Goal: Task Accomplishment & Management: Manage account settings

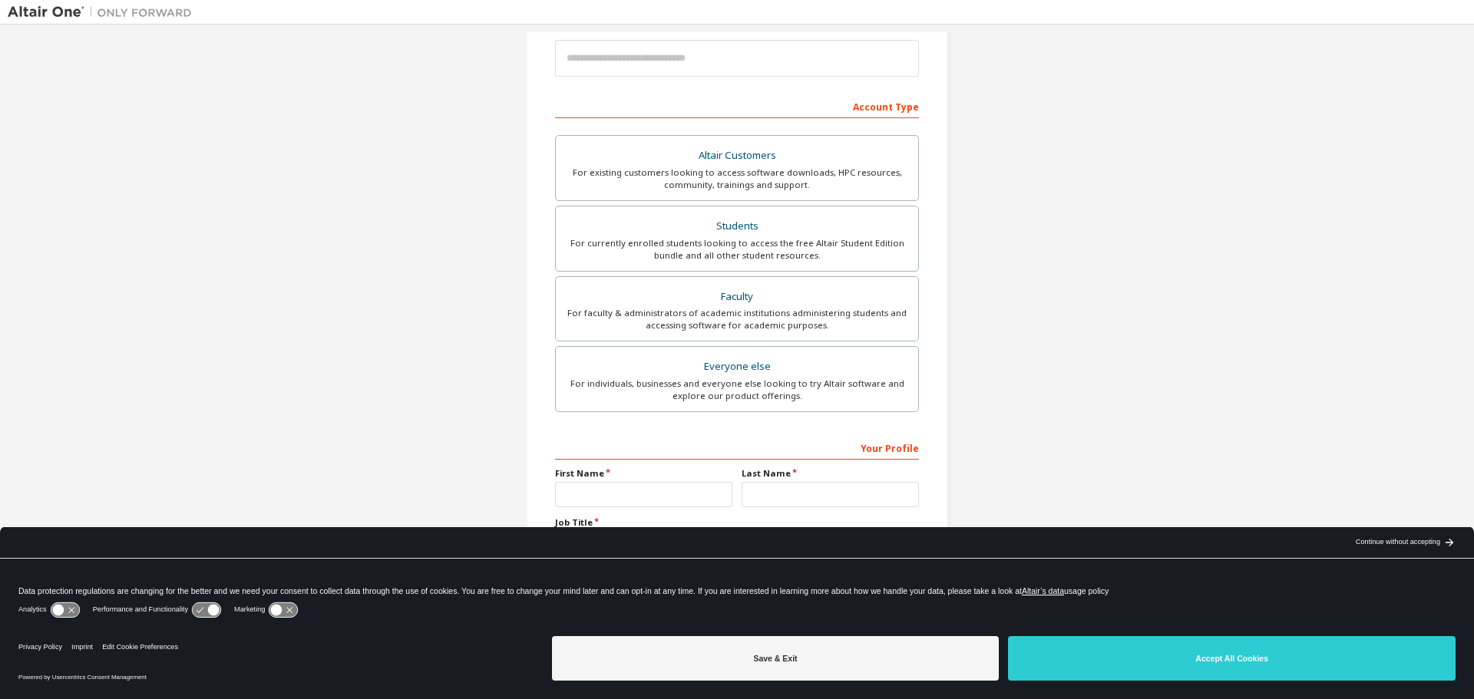
scroll to position [198, 0]
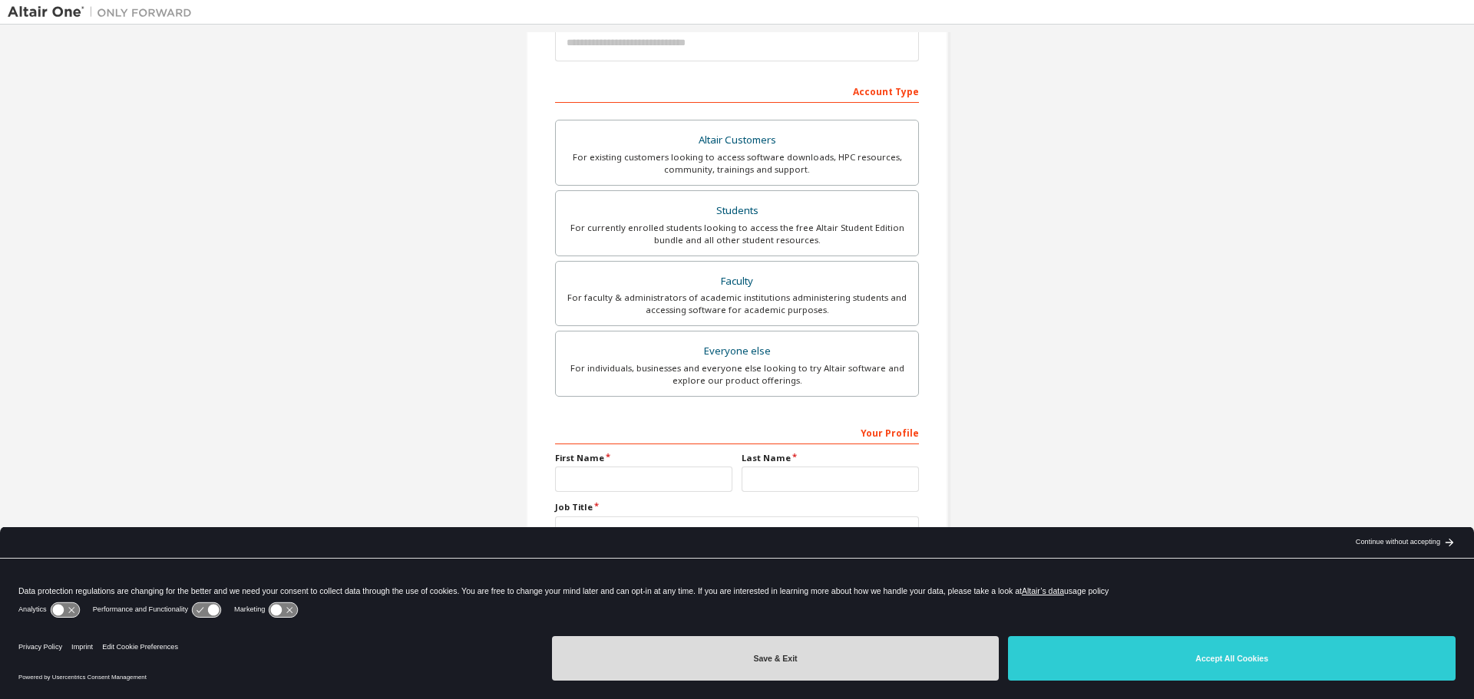
click at [766, 644] on button "Save & Exit" at bounding box center [775, 658] width 447 height 45
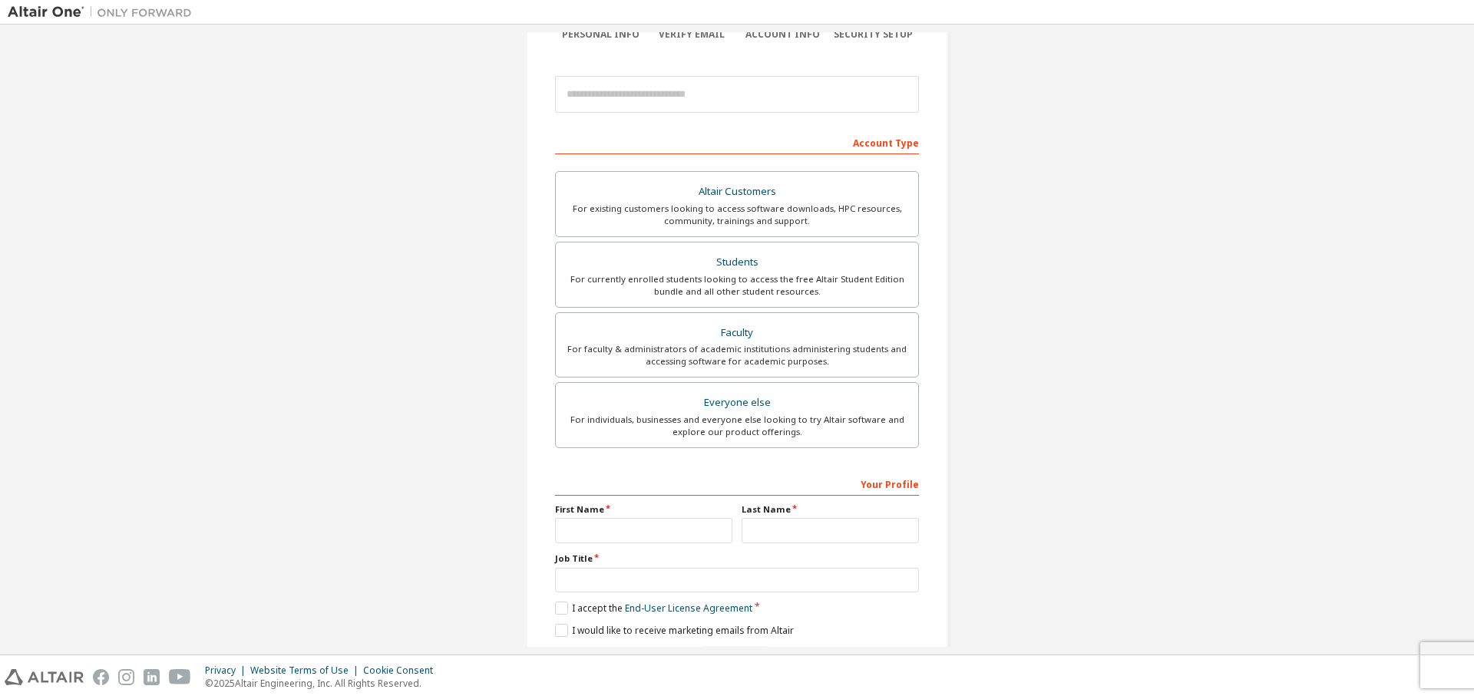
scroll to position [121, 0]
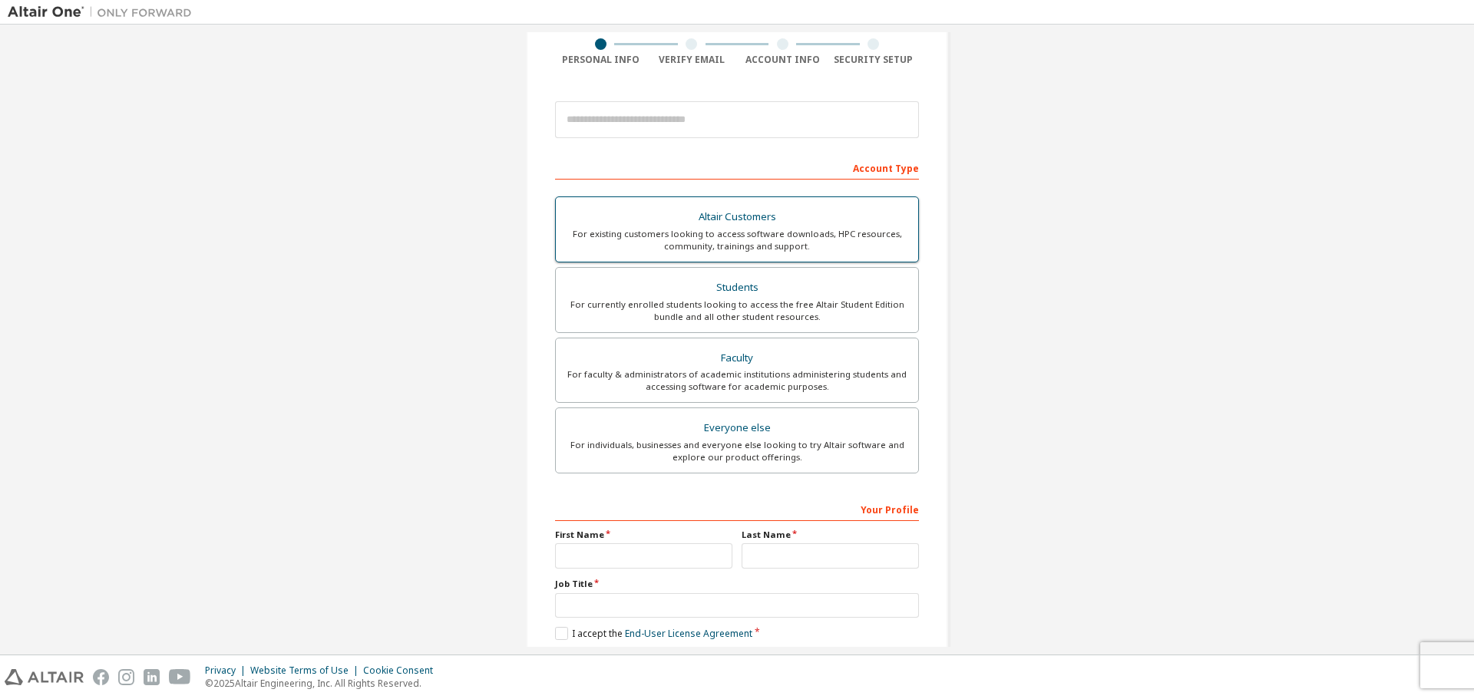
click at [743, 235] on div "For existing customers looking to access software downloads, HPC resources, com…" at bounding box center [737, 240] width 344 height 25
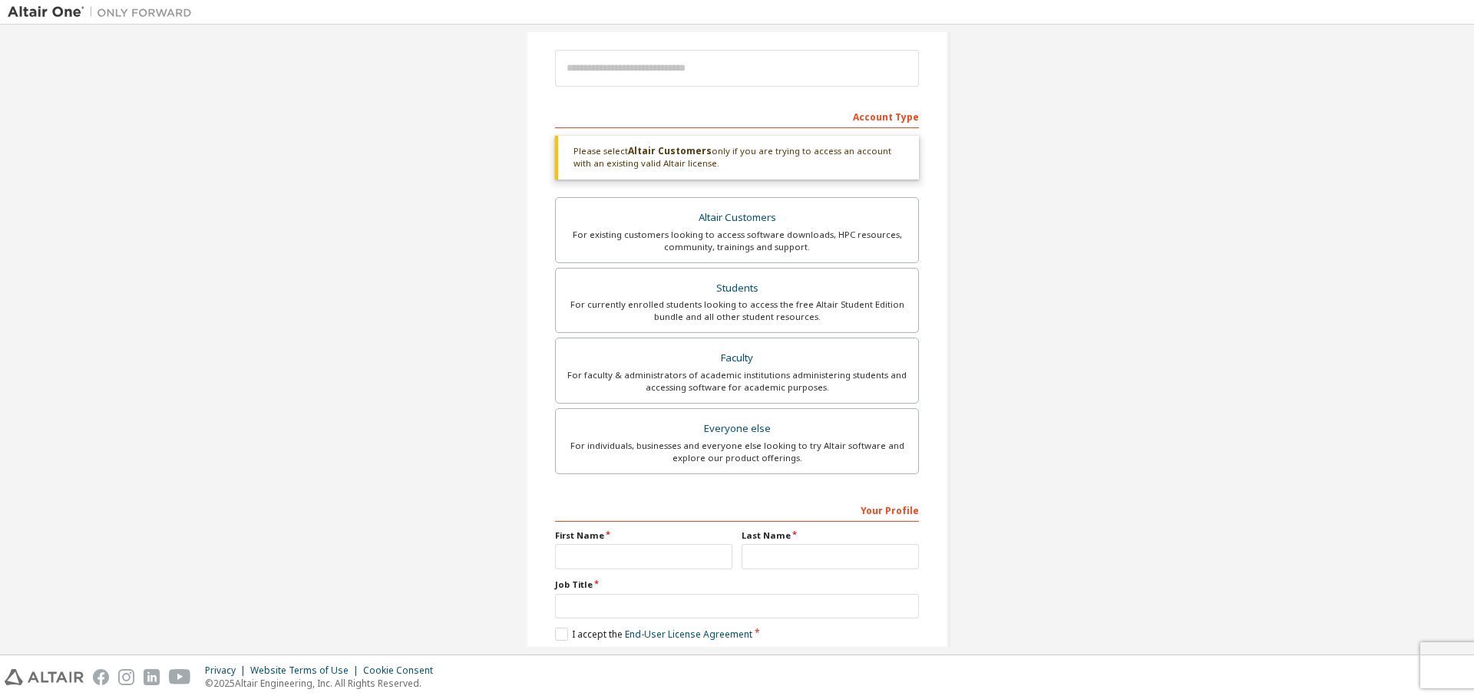
scroll to position [198, 0]
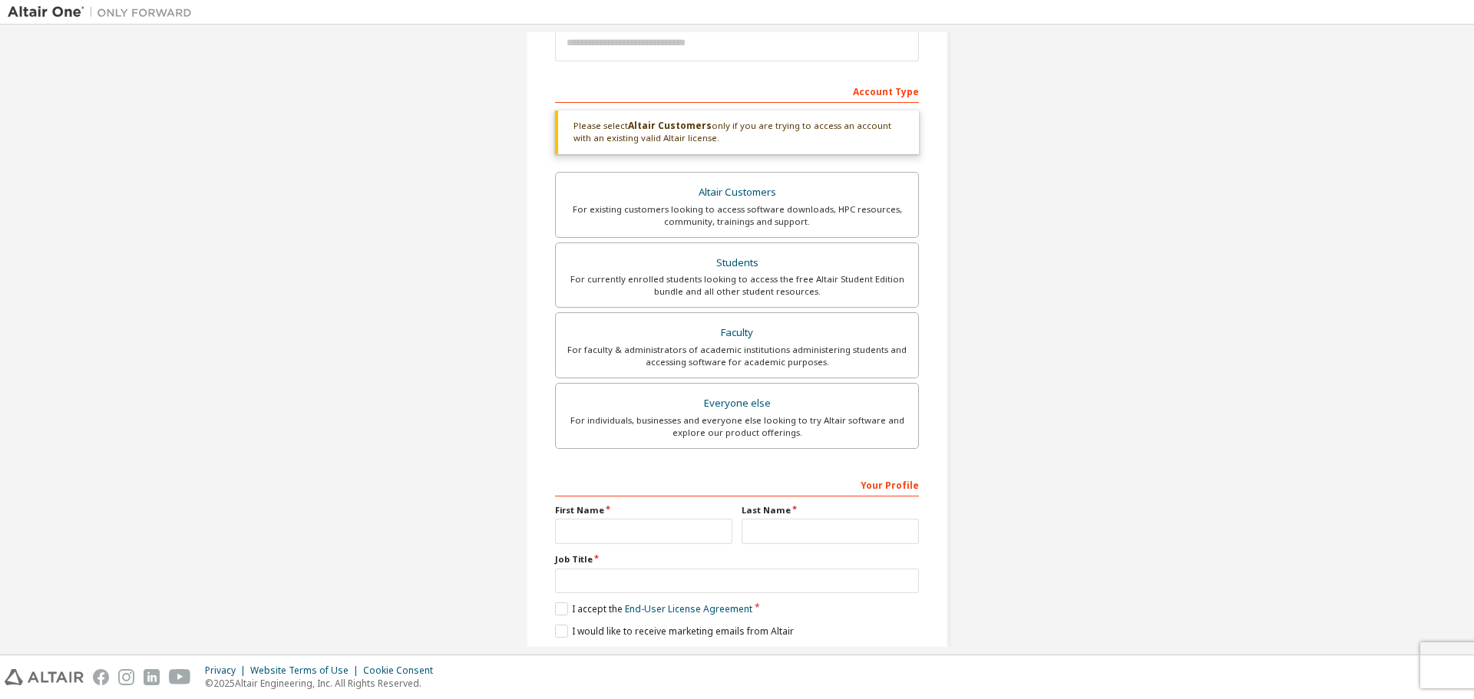
click at [596, 516] on label "First Name" at bounding box center [643, 510] width 177 height 12
click at [596, 533] on input "text" at bounding box center [643, 531] width 177 height 25
type input "******"
click at [764, 528] on input "text" at bounding box center [829, 531] width 177 height 25
type input "*****"
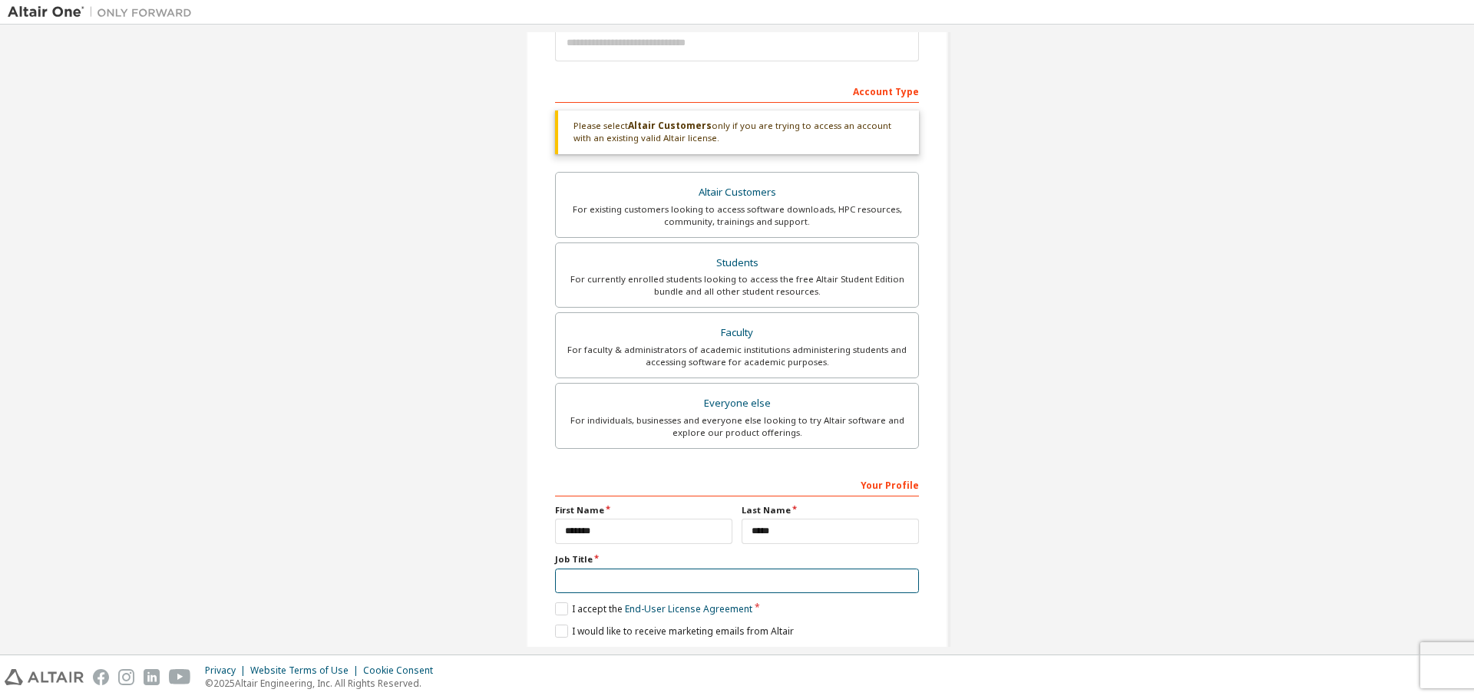
click at [659, 579] on input "text" at bounding box center [737, 581] width 364 height 25
type input "**********"
click at [558, 606] on label "I accept the End-User License Agreement" at bounding box center [653, 608] width 197 height 13
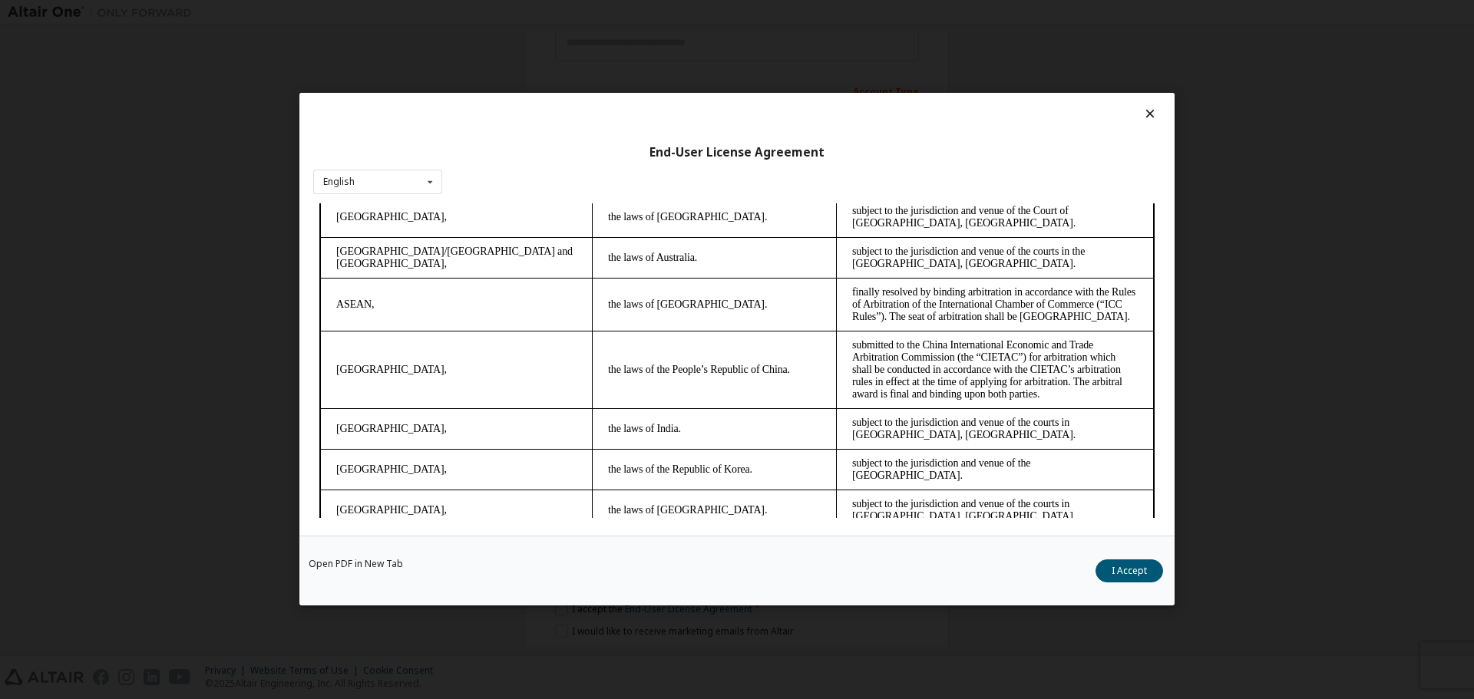
scroll to position [3431, 0]
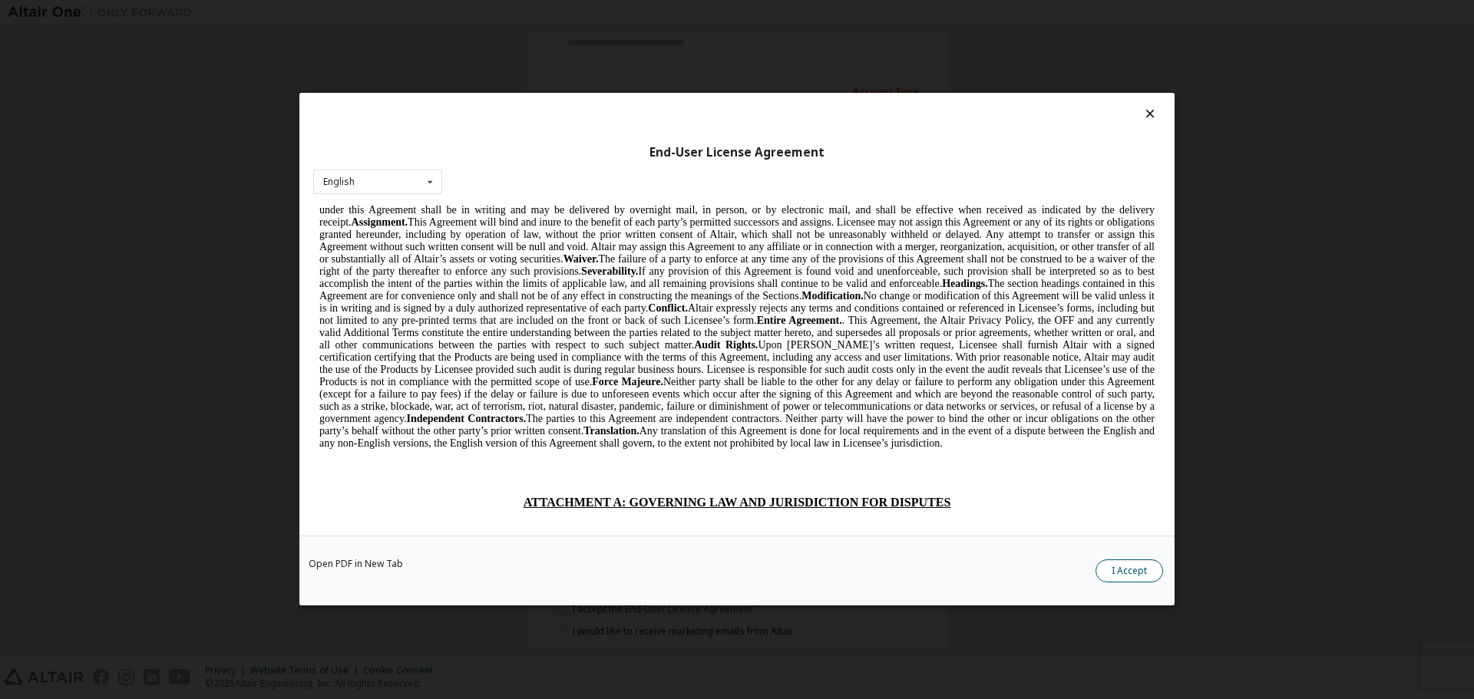
click at [1119, 572] on button "I Accept" at bounding box center [1129, 571] width 68 height 23
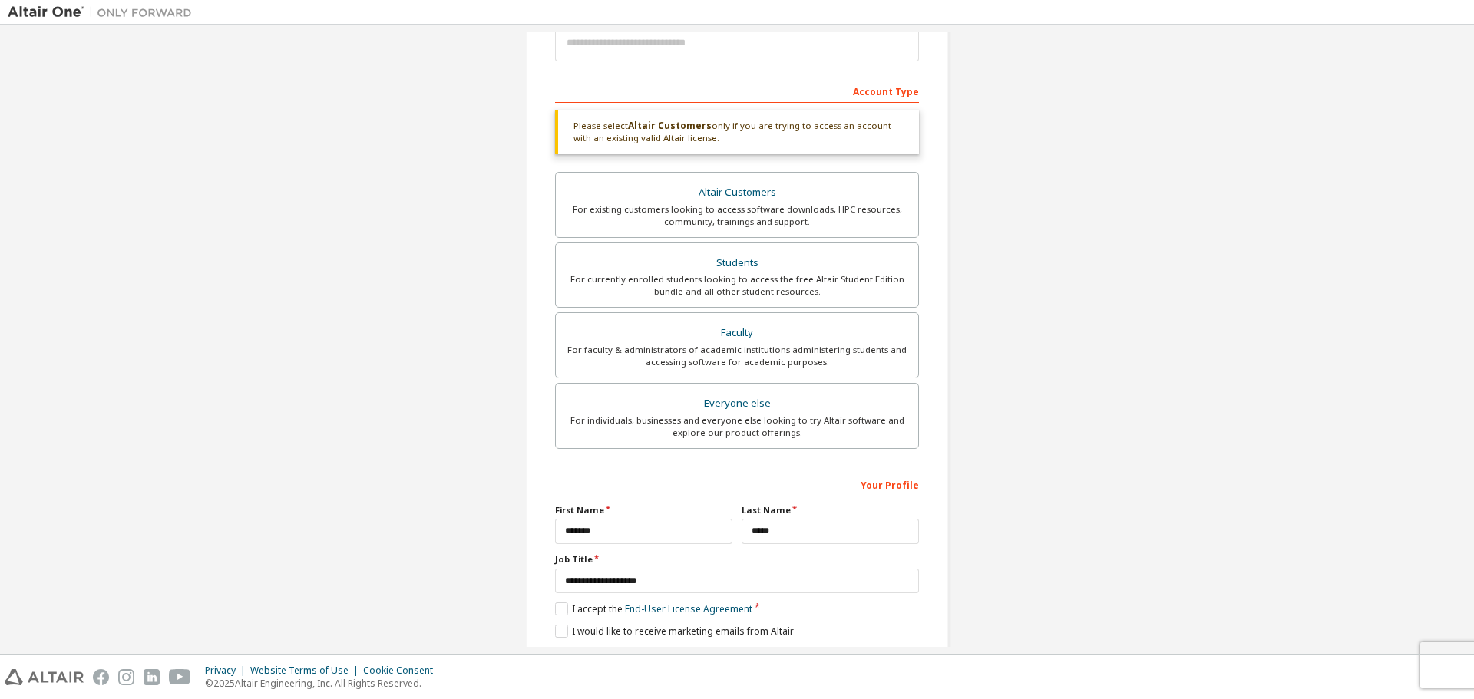
scroll to position [250, 0]
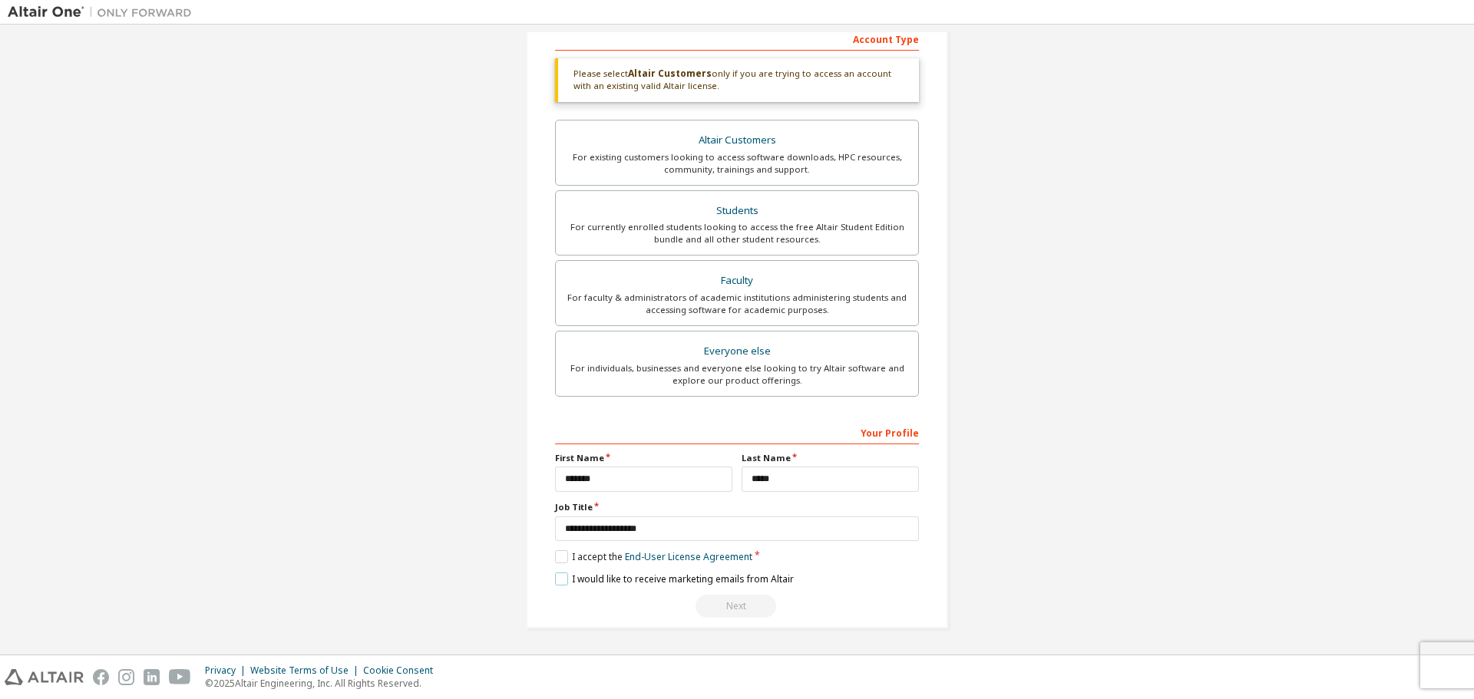
click at [563, 581] on label "I would like to receive marketing emails from Altair" at bounding box center [674, 579] width 239 height 13
click at [566, 582] on label "I would like to receive marketing emails from Altair" at bounding box center [674, 579] width 239 height 13
click at [591, 560] on label "I accept the End-User License Agreement" at bounding box center [653, 556] width 197 height 13
click at [576, 562] on label "I accept the End-User License Agreement" at bounding box center [653, 556] width 197 height 13
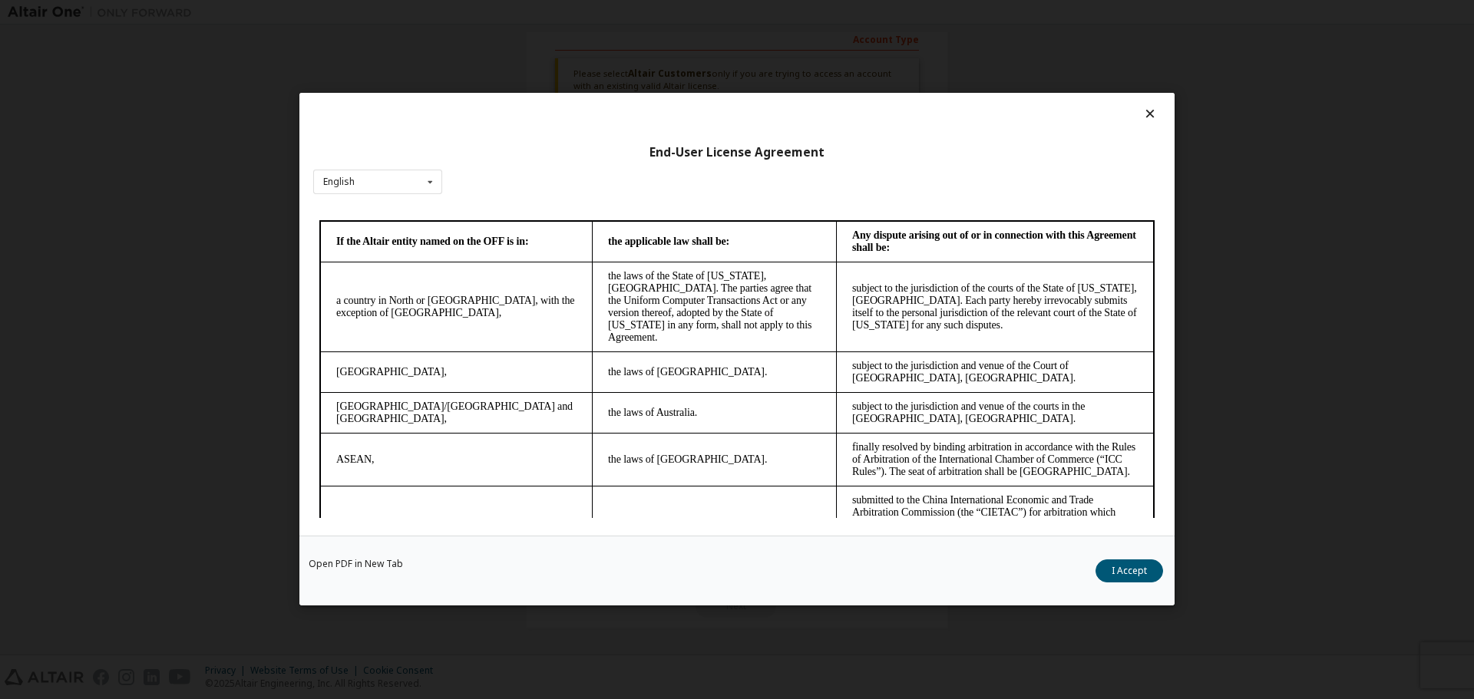
scroll to position [3891, 0]
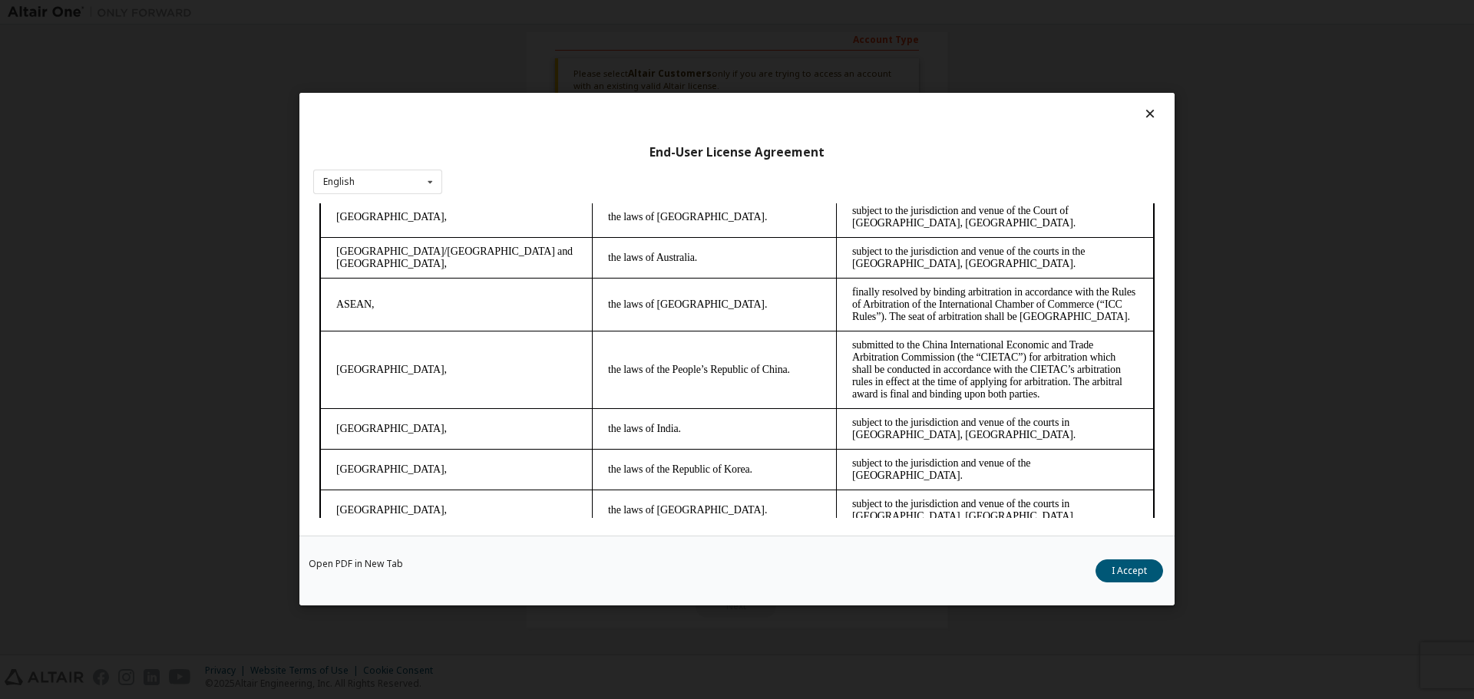
click at [571, 646] on p at bounding box center [736, 652] width 835 height 12
drag, startPoint x: 579, startPoint y: 436, endPoint x: 583, endPoint y: 424, distance: 11.9
click at [593, 530] on td "the laws of Switzerland." at bounding box center [715, 581] width 244 height 103
drag, startPoint x: 593, startPoint y: 377, endPoint x: 596, endPoint y: 354, distance: 23.1
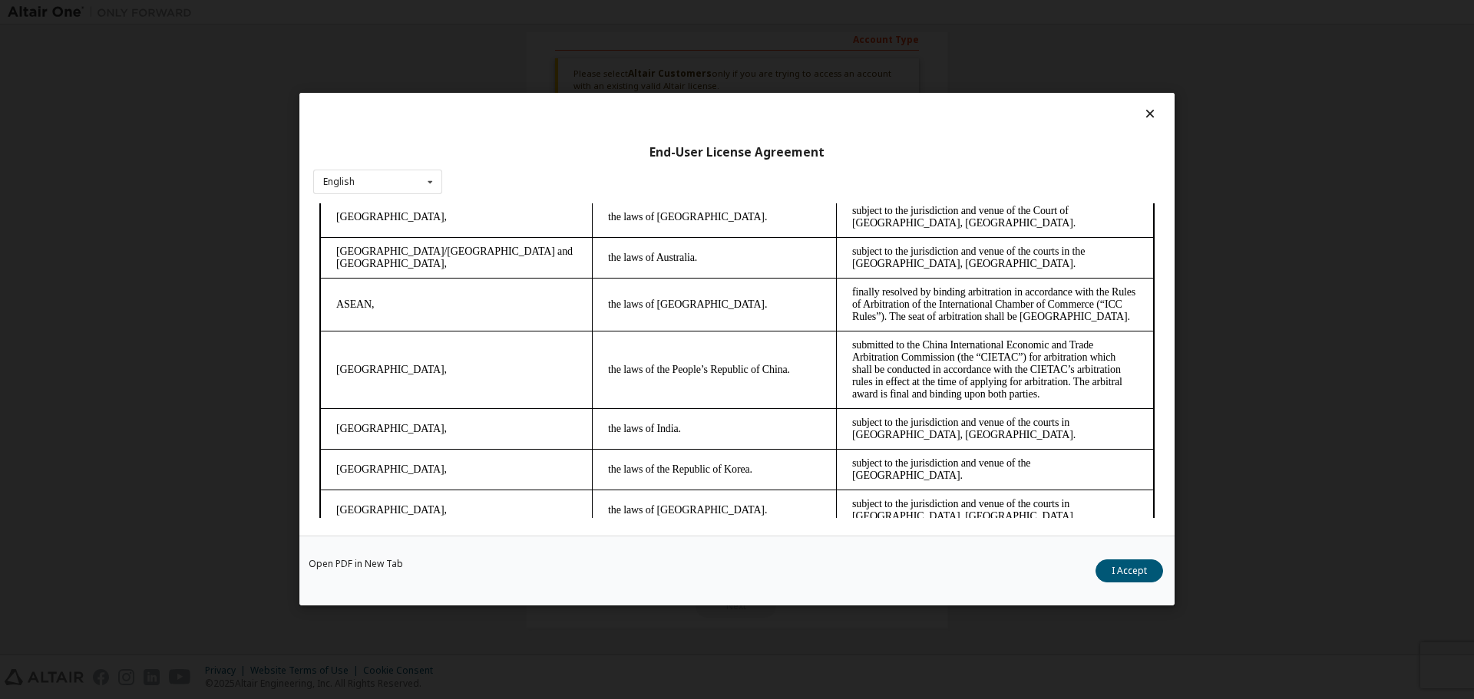
click at [594, 373] on tbody "If the Altair entity named on the OFF is in: the applicable law shall be: Any d…" at bounding box center [736, 349] width 833 height 567
click at [599, 449] on td "the laws of the Republic of Korea." at bounding box center [715, 469] width 244 height 41
click at [1116, 566] on button "I Accept" at bounding box center [1129, 571] width 68 height 23
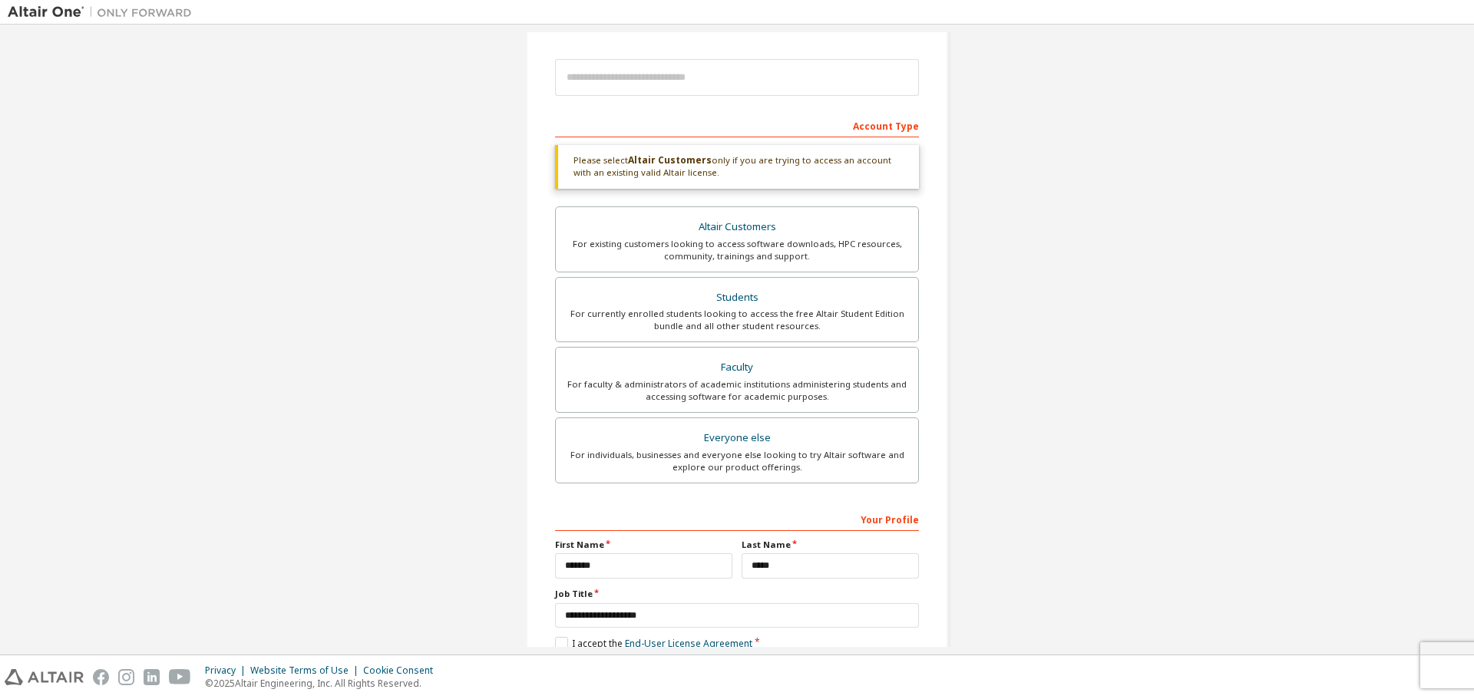
scroll to position [250, 0]
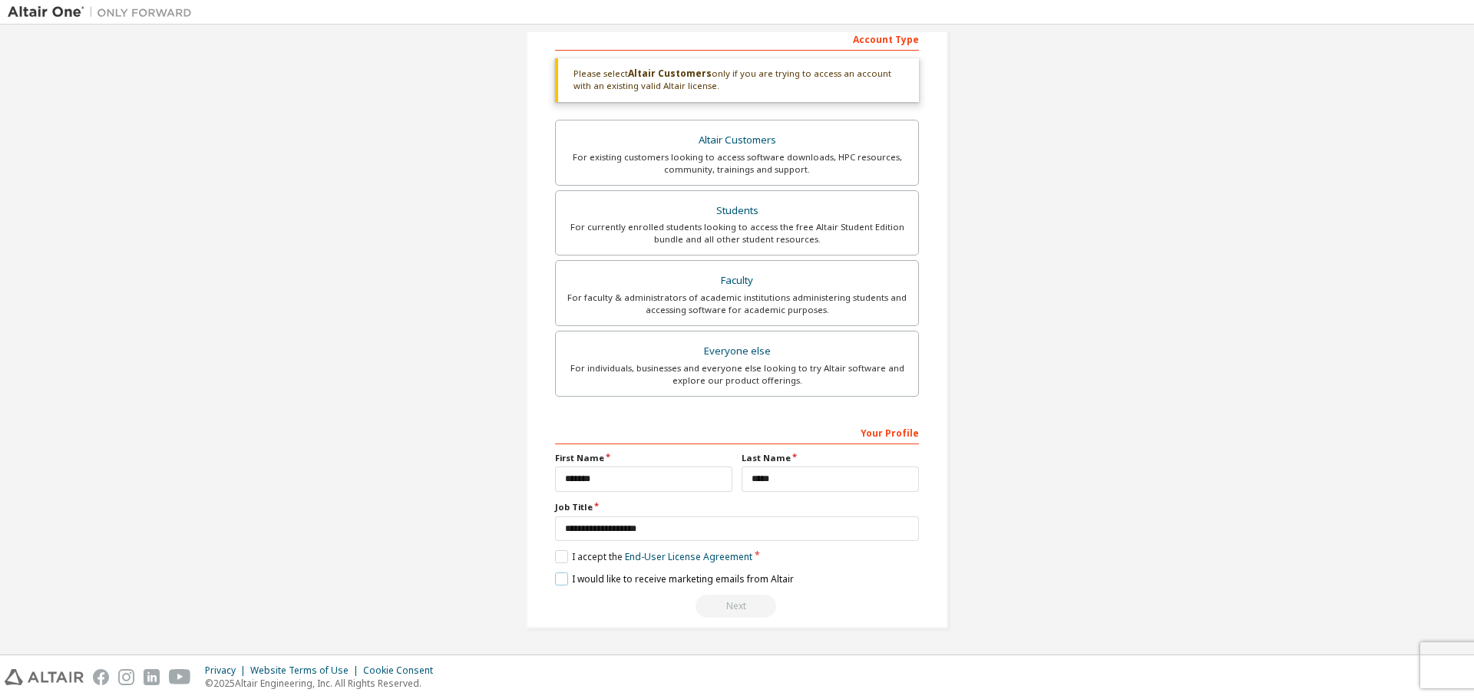
click at [581, 578] on label "I would like to receive marketing emails from Altair" at bounding box center [674, 579] width 239 height 13
click at [744, 606] on div "Next" at bounding box center [737, 606] width 364 height 23
click at [744, 604] on div "Next" at bounding box center [737, 606] width 364 height 23
click at [605, 585] on label "I would like to receive marketing emails from Altair" at bounding box center [674, 579] width 239 height 13
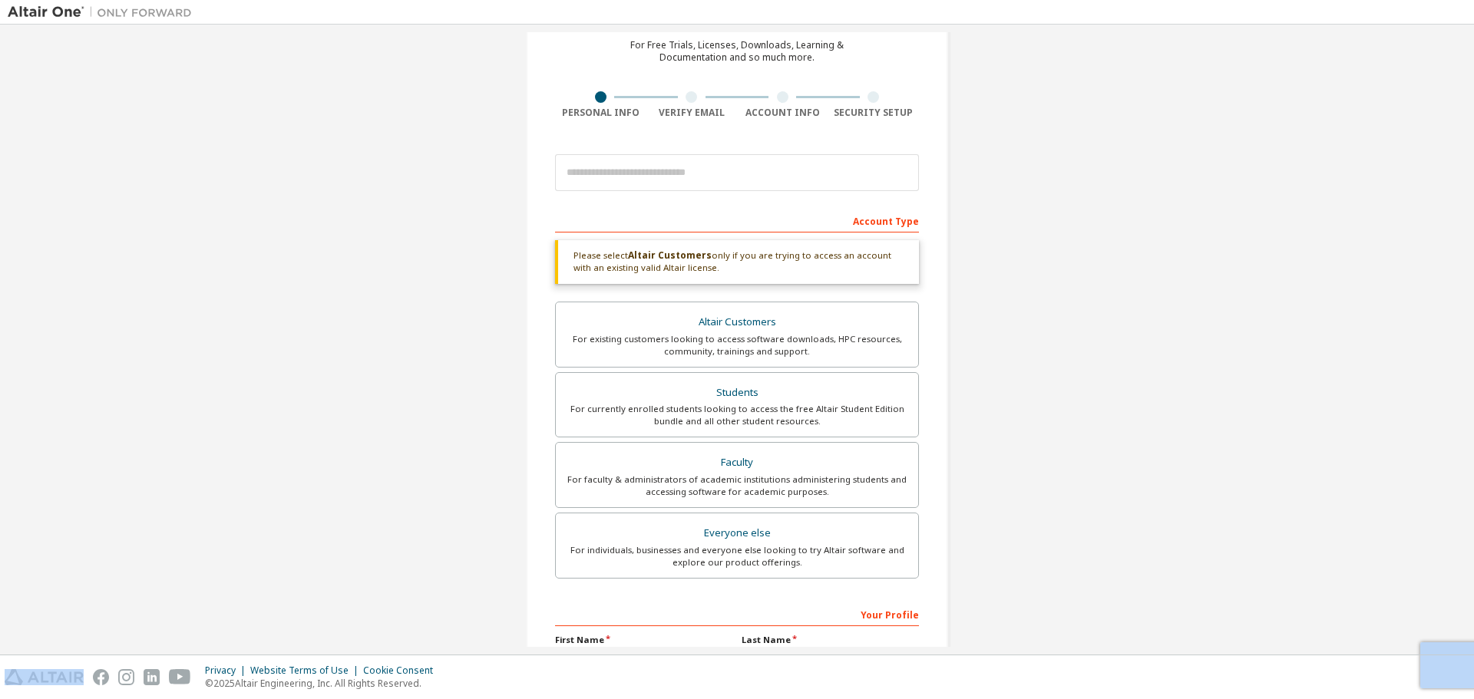
scroll to position [20, 0]
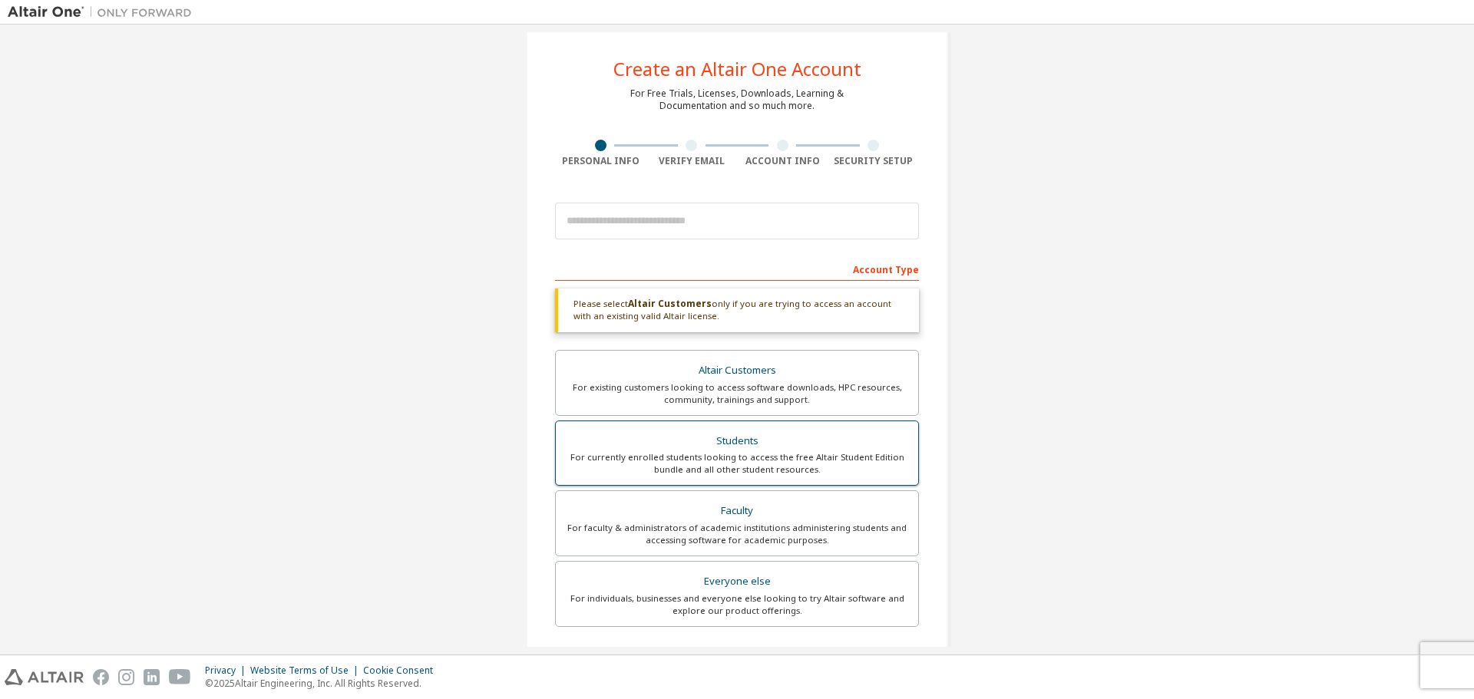
click at [659, 460] on div "For currently enrolled students looking to access the free Altair Student Editi…" at bounding box center [737, 463] width 344 height 25
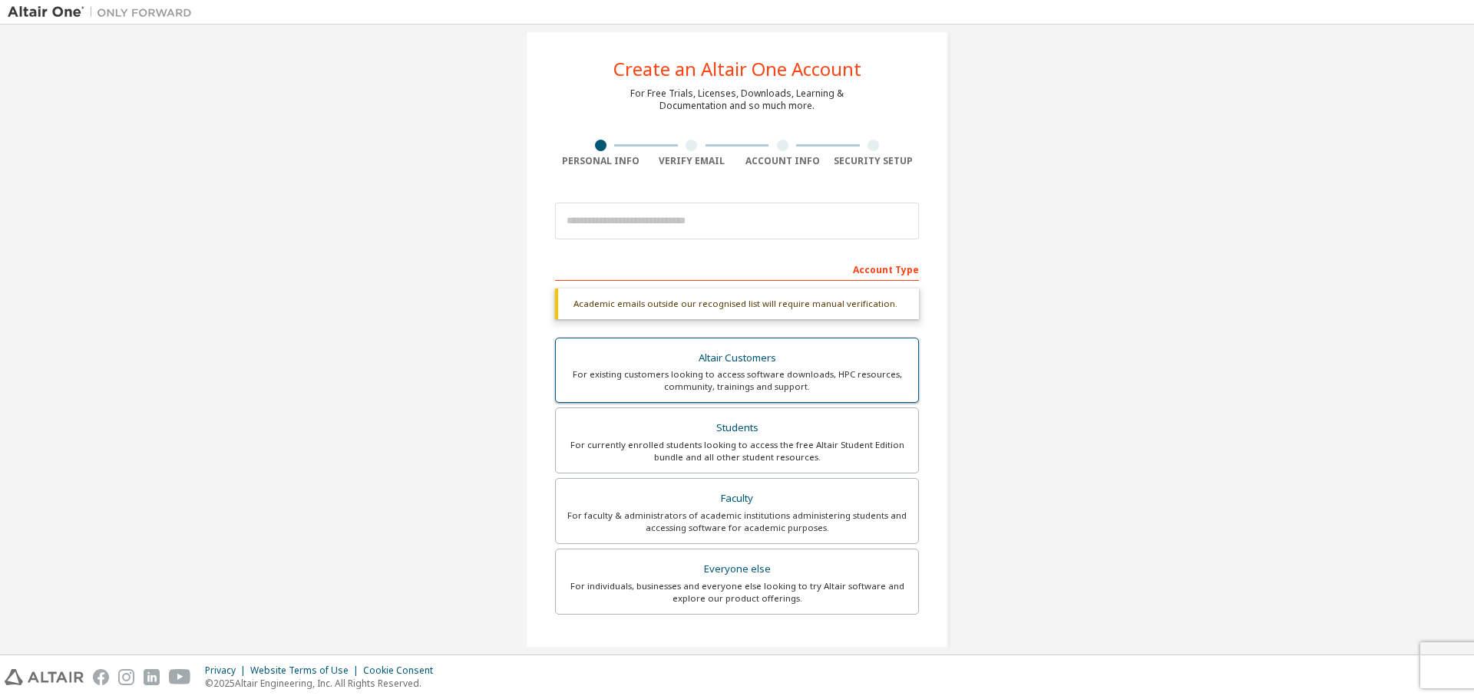
click at [691, 358] on div "Altair Customers" at bounding box center [737, 358] width 344 height 21
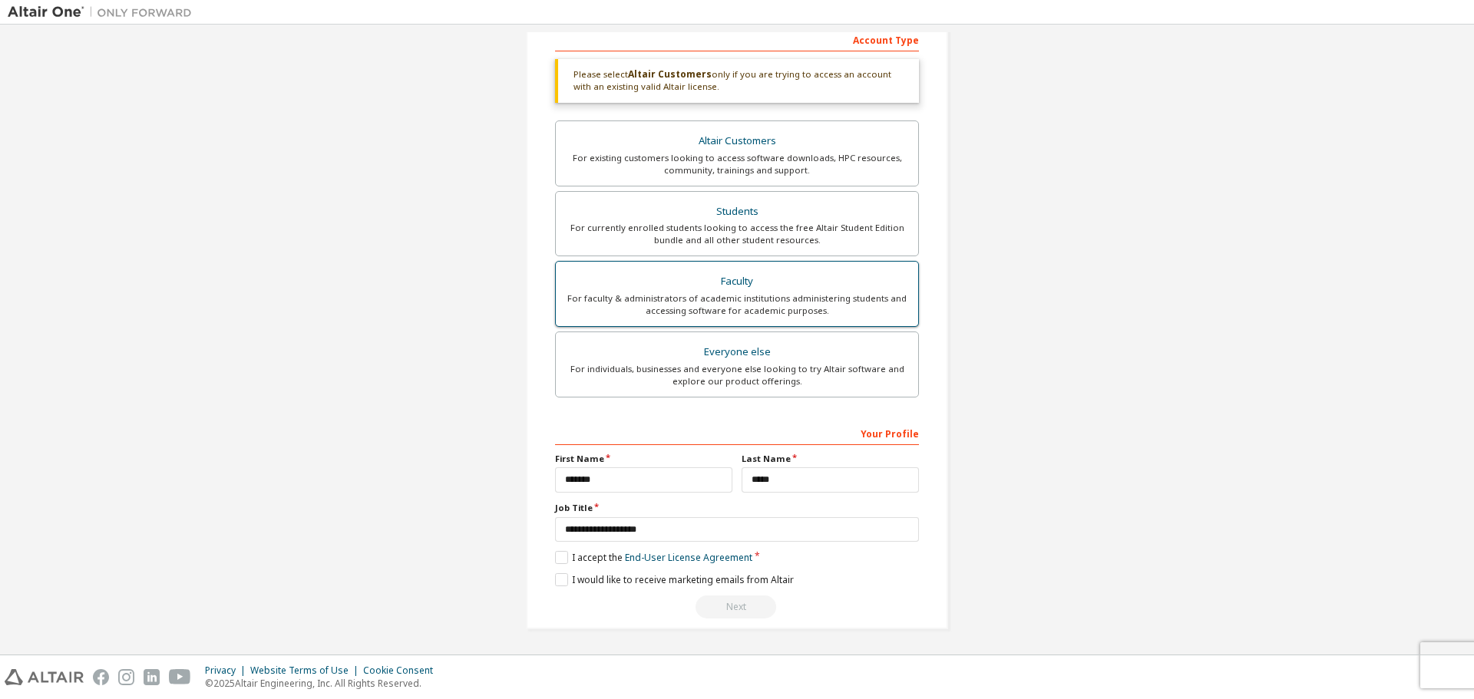
scroll to position [250, 0]
click at [563, 560] on label "I accept the End-User License Agreement" at bounding box center [653, 556] width 197 height 13
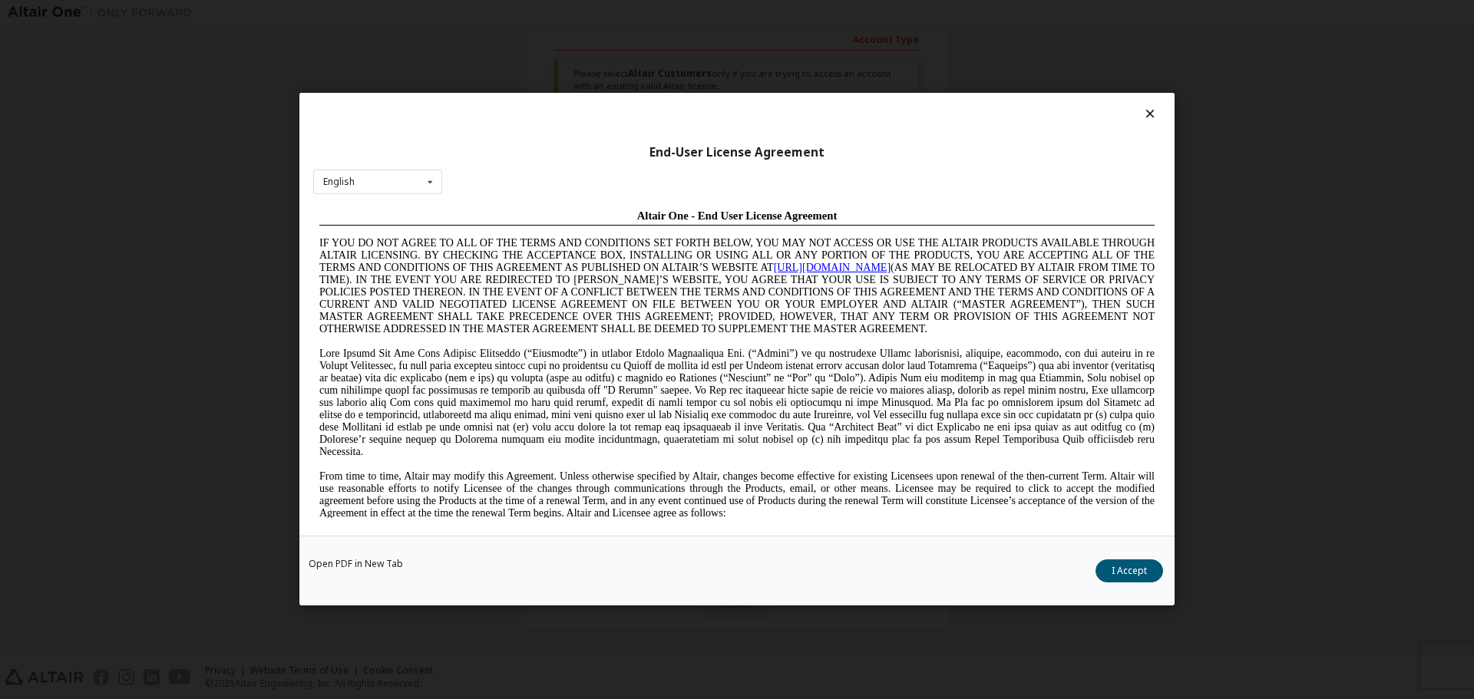
scroll to position [0, 0]
click at [663, 248] on span "IF YOU DO NOT AGREE TO ALL OF THE TERMS AND CONDITIONS SET FORTH BELOW, YOU MAY…" at bounding box center [736, 285] width 835 height 97
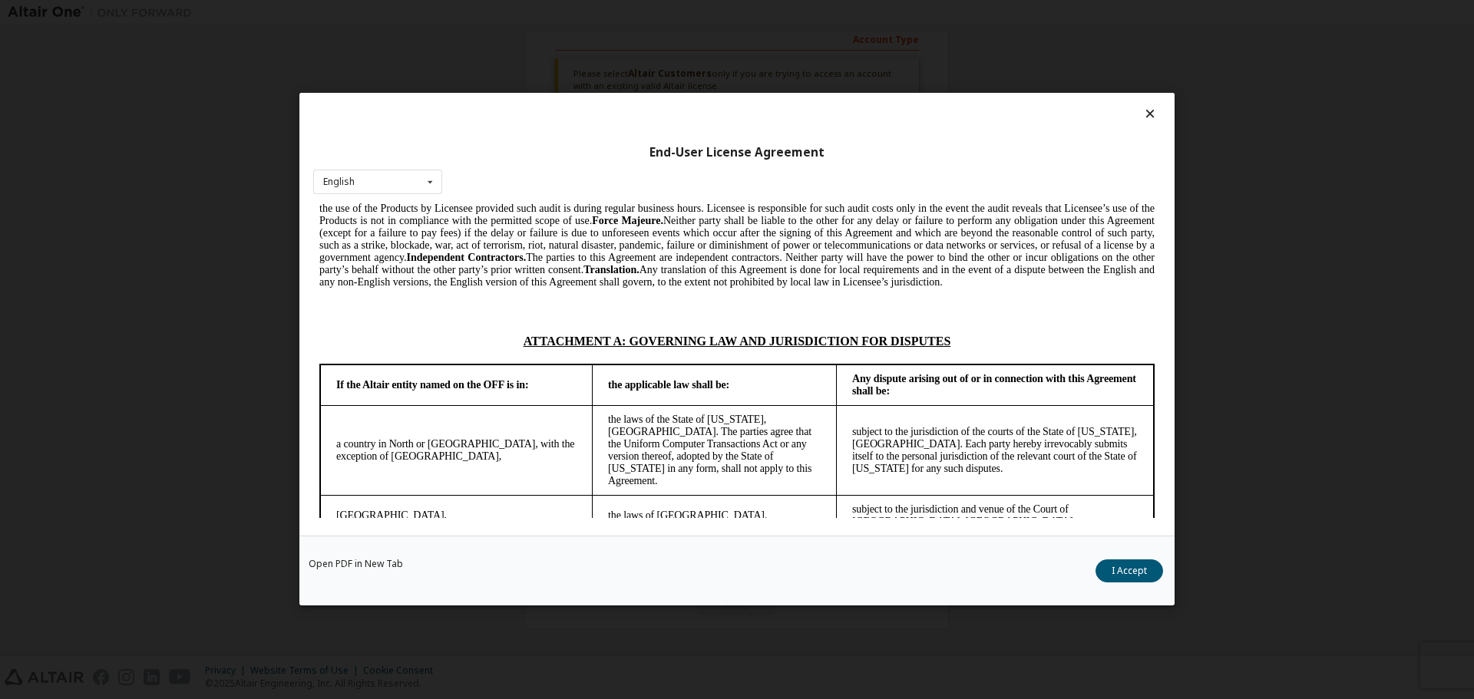
scroll to position [3891, 0]
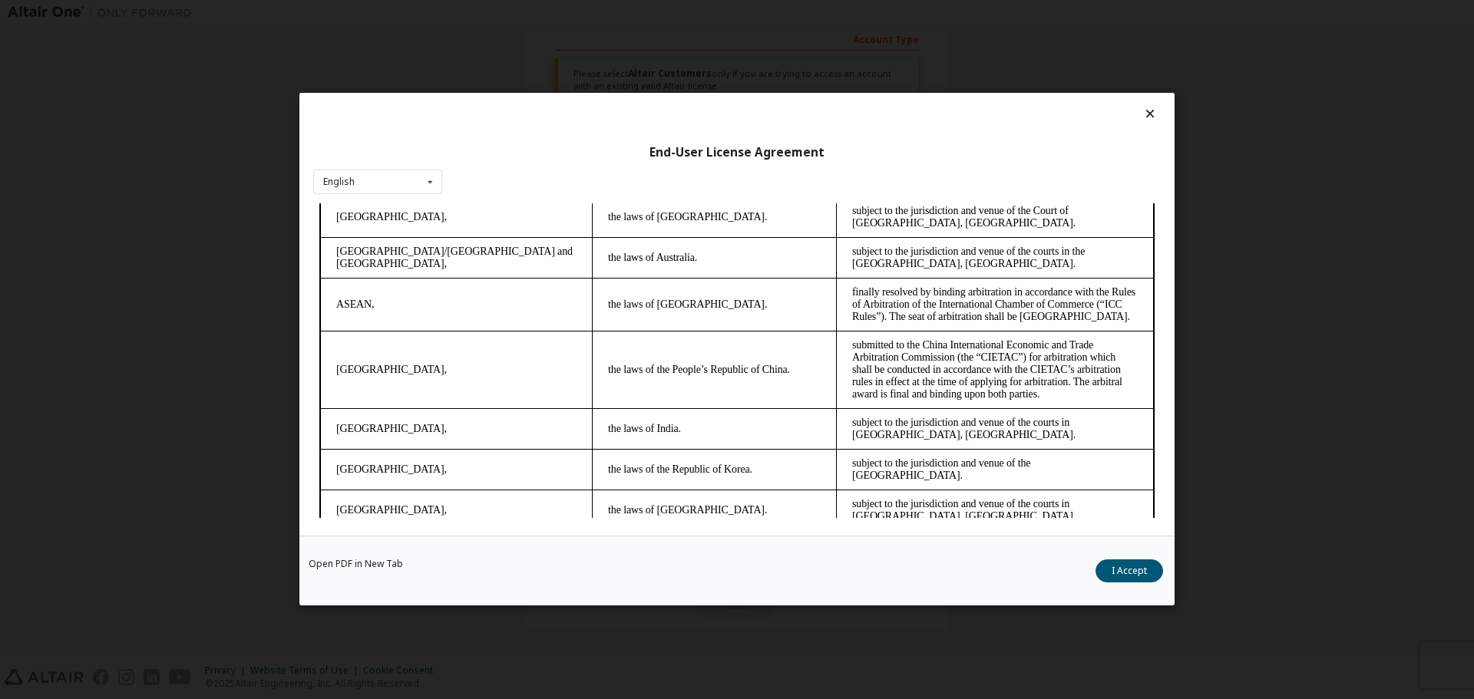
click at [476, 686] on footer "Rev 5-2022" at bounding box center [736, 692] width 835 height 13
drag, startPoint x: 548, startPoint y: 501, endPoint x: 432, endPoint y: 500, distance: 115.9
click at [549, 686] on footer "Rev 5-2022" at bounding box center [736, 692] width 835 height 13
drag, startPoint x: 399, startPoint y: 505, endPoint x: 388, endPoint y: 510, distance: 11.7
click at [393, 686] on footer "Rev 5-2022" at bounding box center [736, 692] width 835 height 13
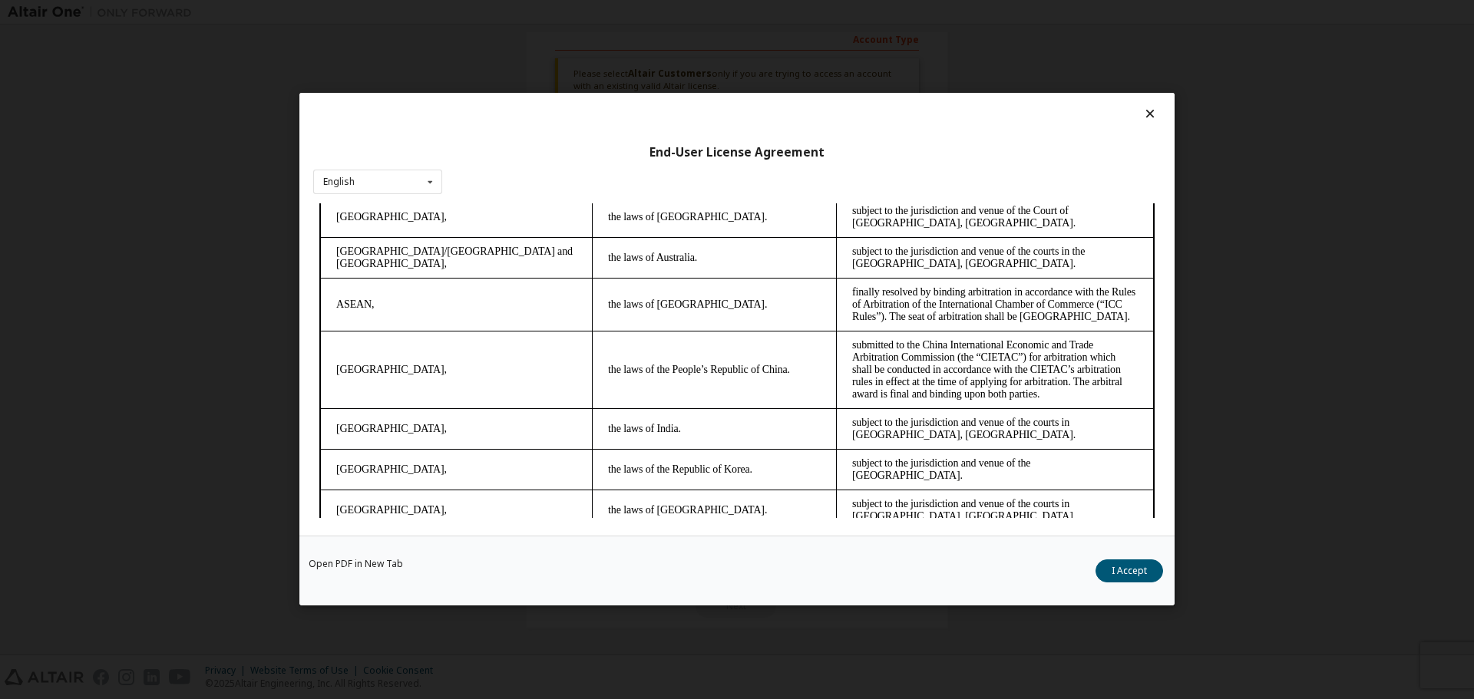
drag, startPoint x: 374, startPoint y: 513, endPoint x: 426, endPoint y: 500, distance: 54.0
drag, startPoint x: 470, startPoint y: 480, endPoint x: 511, endPoint y: 464, distance: 43.5
click at [483, 659] on p at bounding box center [736, 666] width 835 height 15
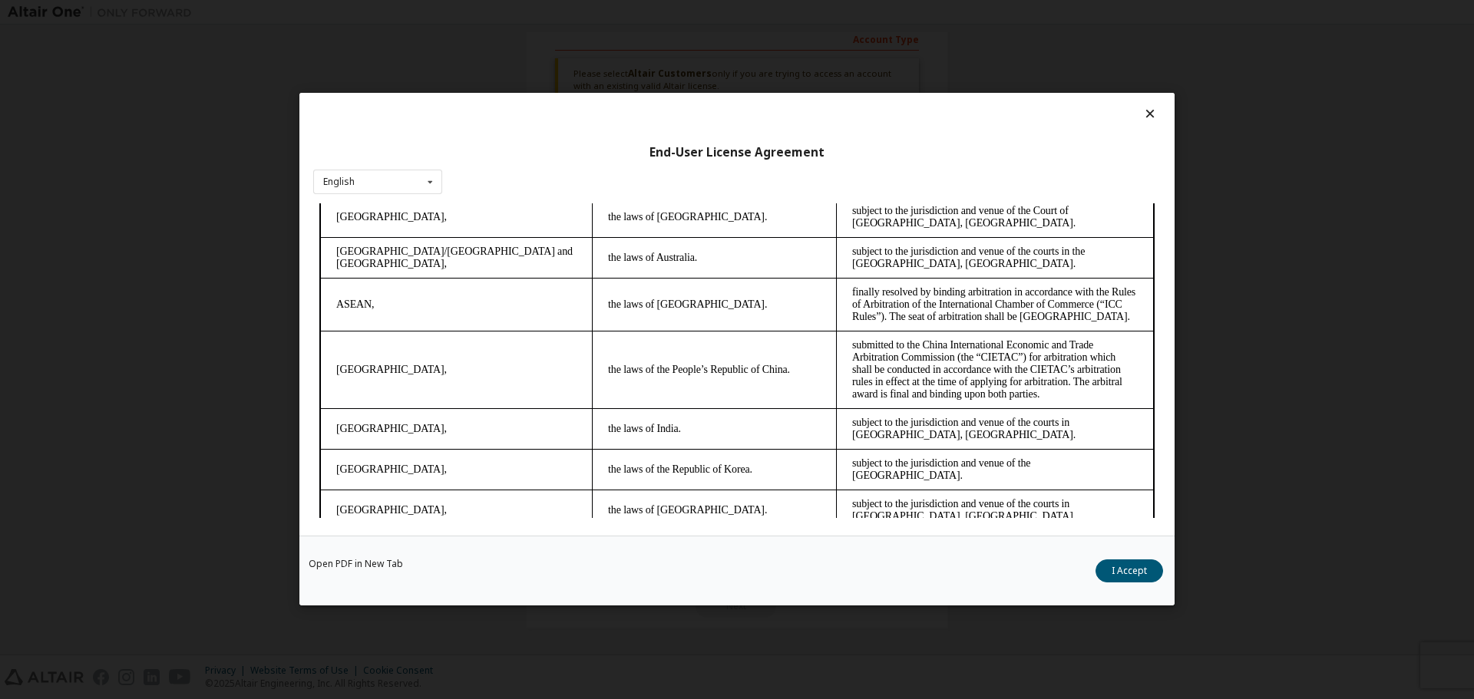
drag, startPoint x: 511, startPoint y: 464, endPoint x: 590, endPoint y: 418, distance: 91.5
drag, startPoint x: 590, startPoint y: 418, endPoint x: 610, endPoint y: 387, distance: 37.3
click at [603, 530] on td "the laws of Switzerland." at bounding box center [715, 581] width 244 height 103
click at [672, 490] on td "the laws of Japan." at bounding box center [715, 510] width 244 height 41
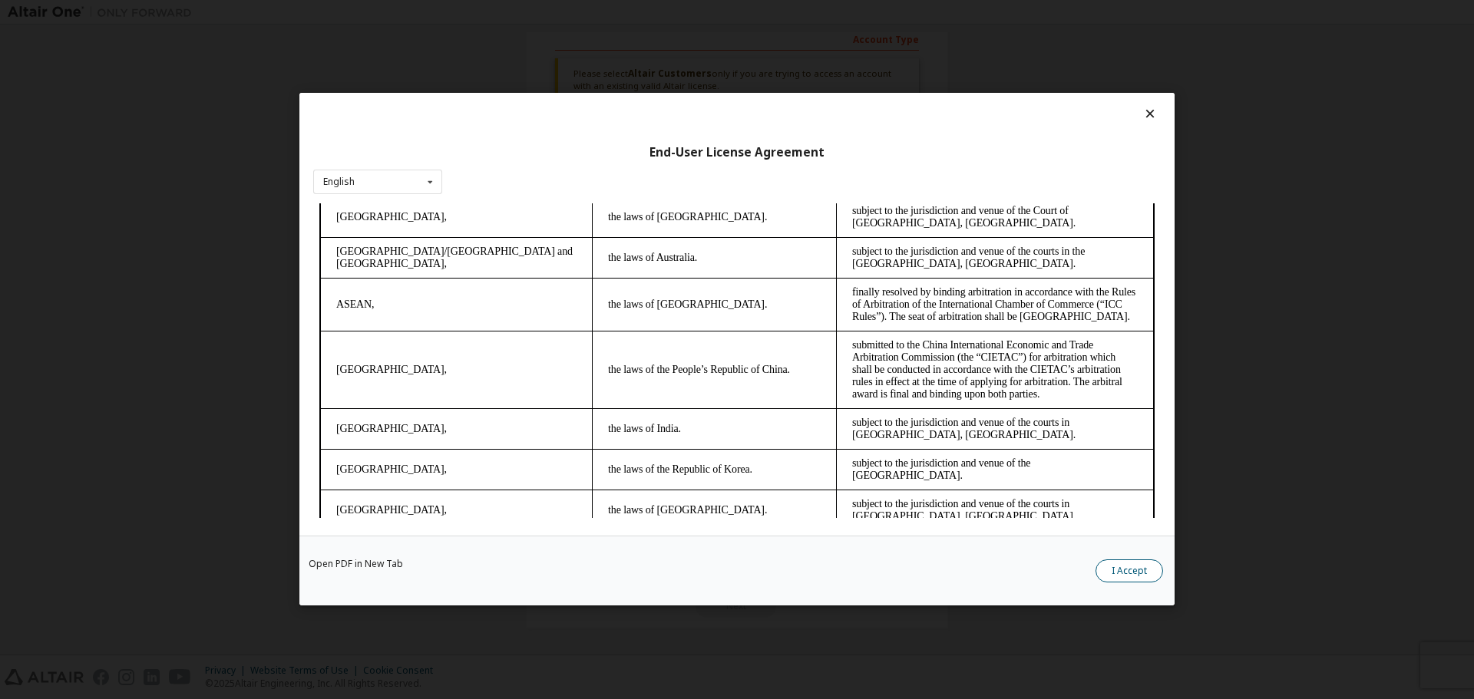
click at [1137, 569] on button "I Accept" at bounding box center [1129, 571] width 68 height 23
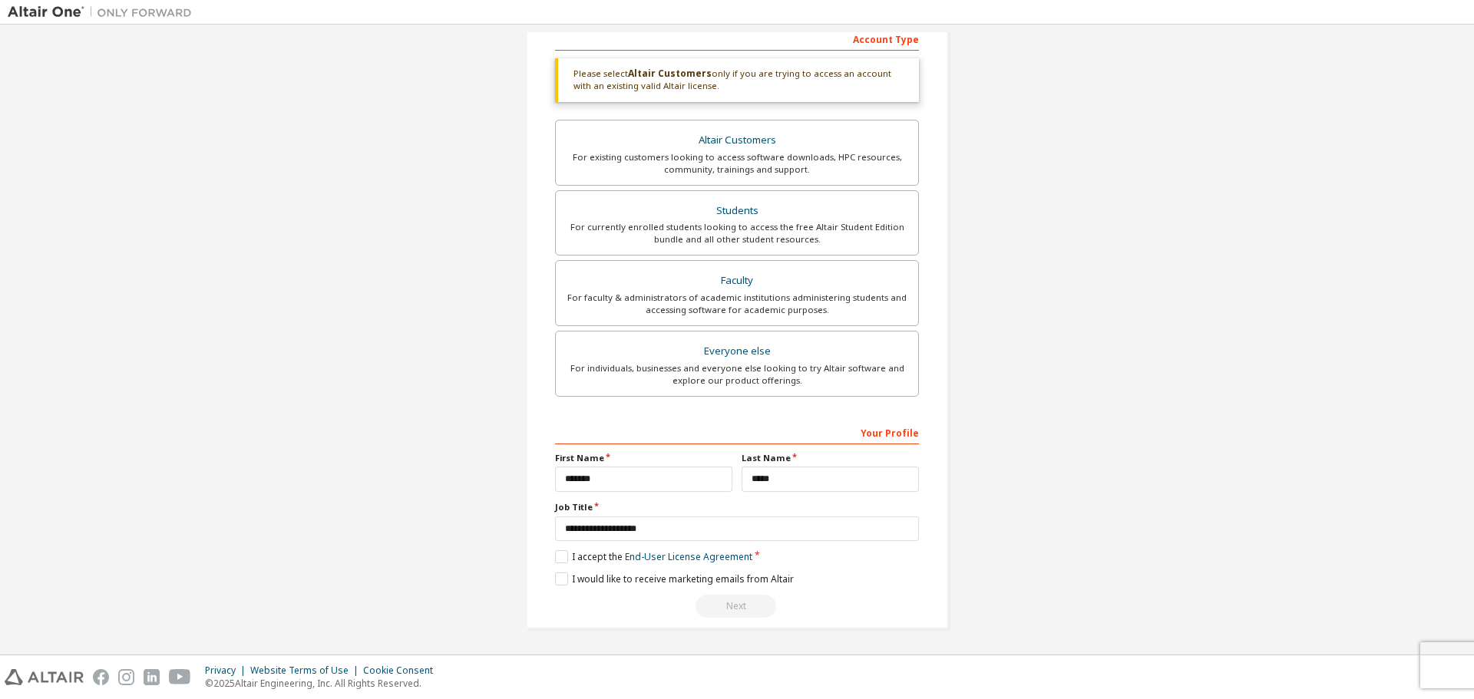
click at [744, 606] on div "Next" at bounding box center [737, 606] width 364 height 23
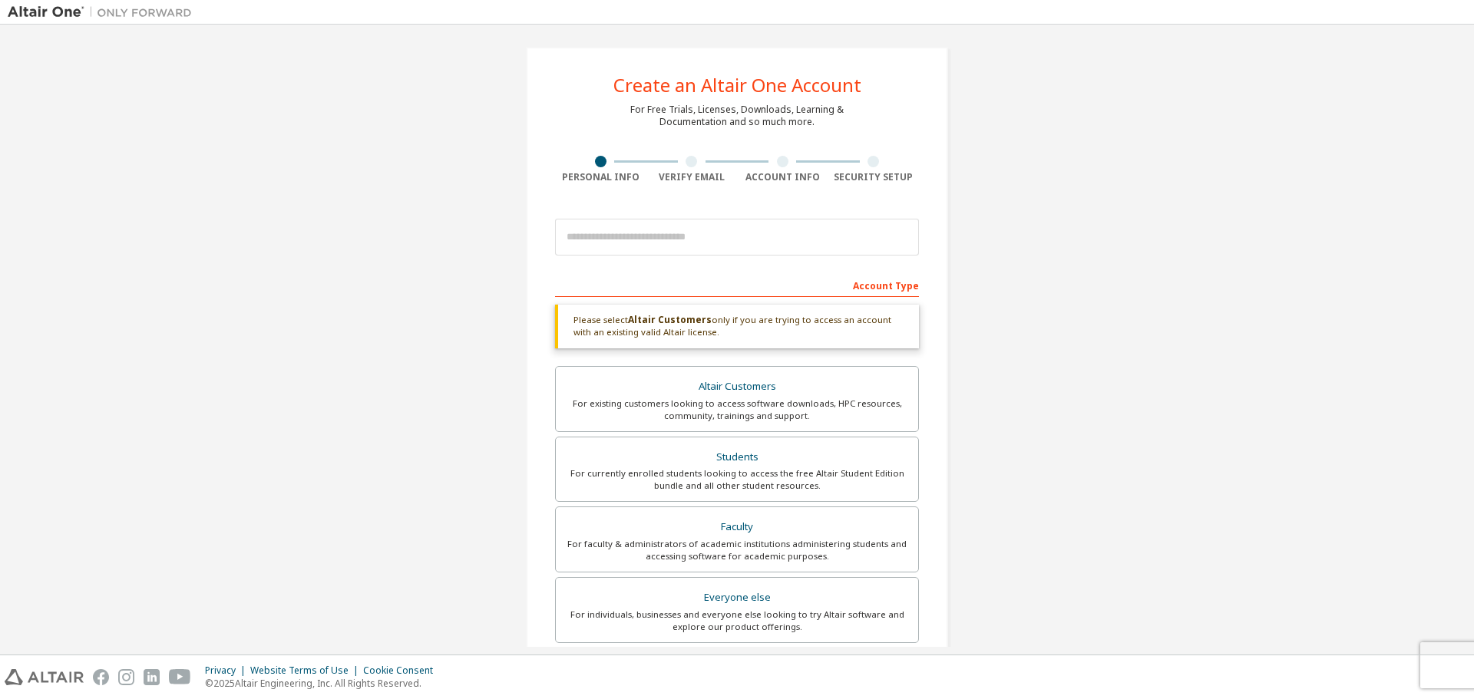
scroll to position [0, 0]
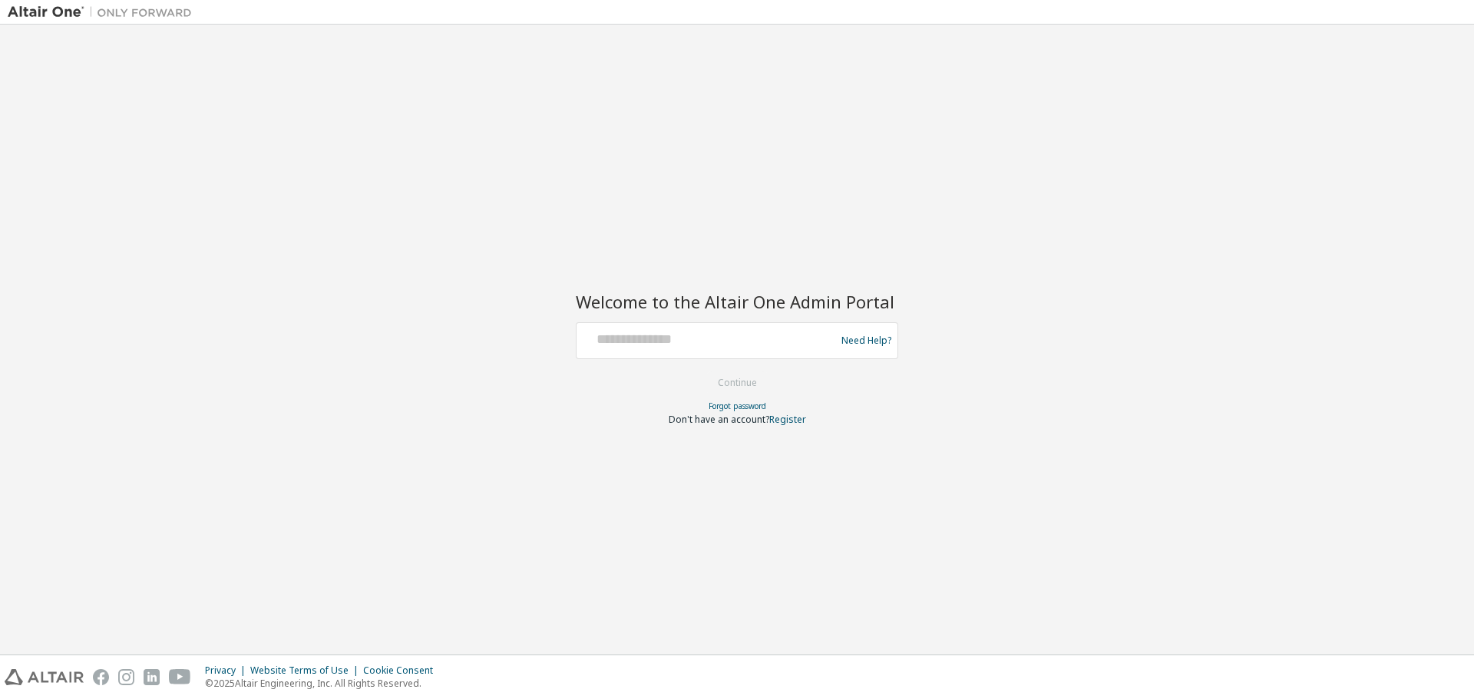
click at [794, 426] on div "Welcome to the Altair One Admin Portal Need Help? Please make sure that you pro…" at bounding box center [737, 339] width 1458 height 615
click at [791, 418] on link "Register" at bounding box center [787, 419] width 37 height 13
click at [734, 403] on link "Forgot password" at bounding box center [737, 406] width 58 height 11
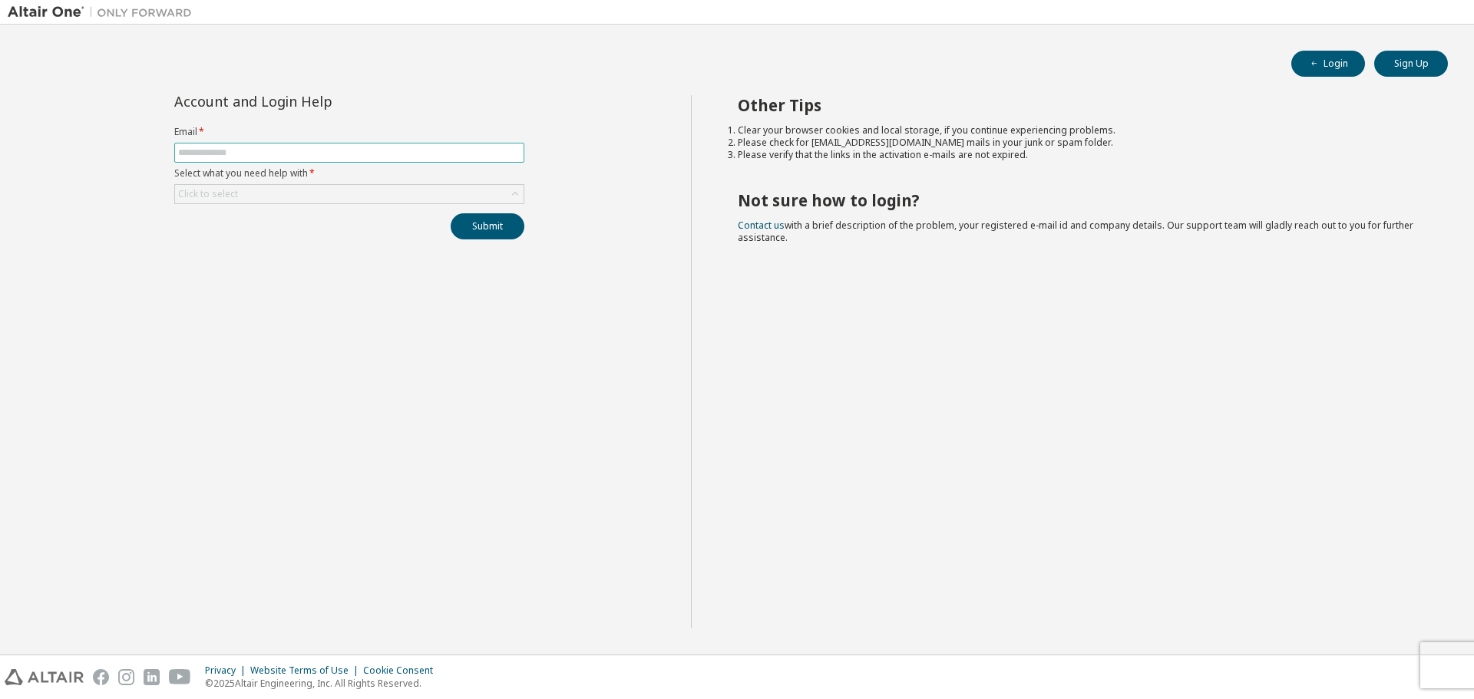
click at [220, 150] on input "text" at bounding box center [349, 153] width 342 height 12
click at [248, 194] on div "Click to select" at bounding box center [349, 194] width 348 height 18
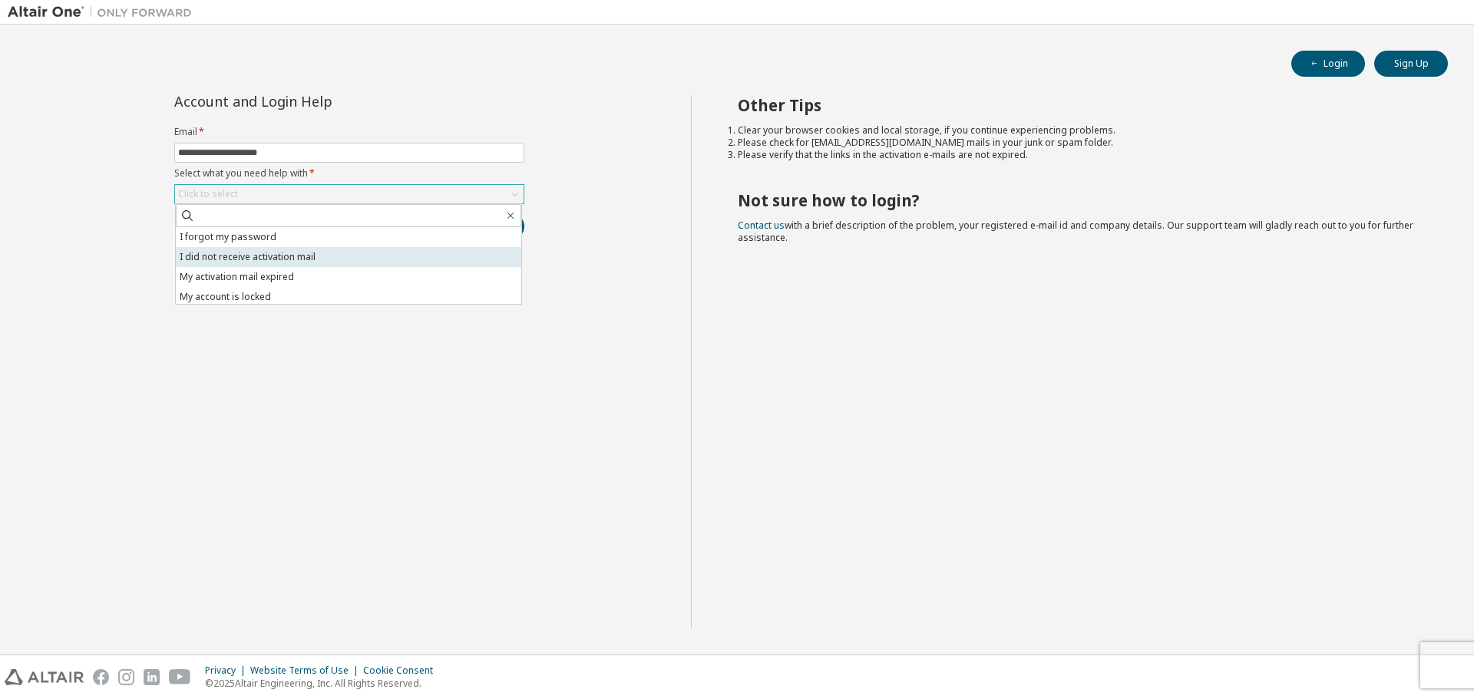
click at [255, 254] on li "I did not receive activation mail" at bounding box center [348, 257] width 345 height 20
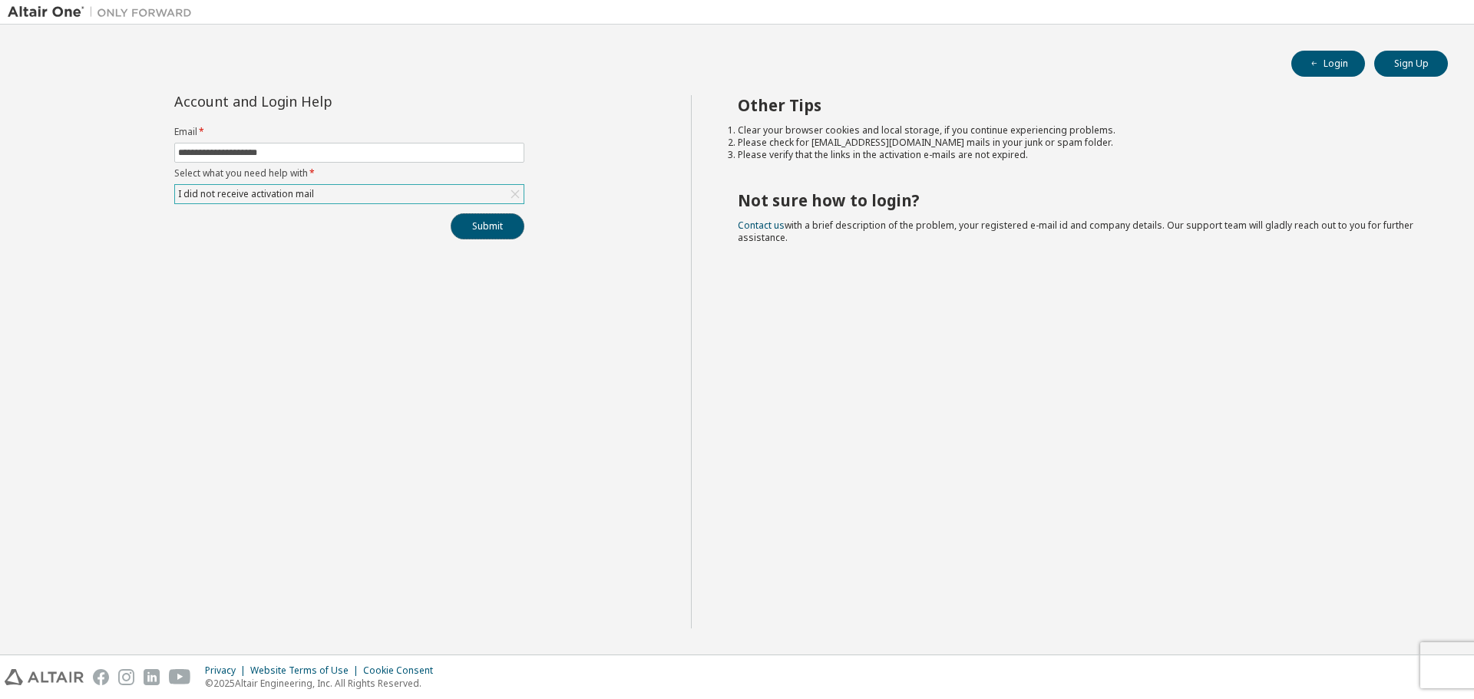
click at [498, 231] on button "Submit" at bounding box center [488, 226] width 74 height 26
click at [417, 192] on div "I did not receive activation mail" at bounding box center [349, 194] width 348 height 18
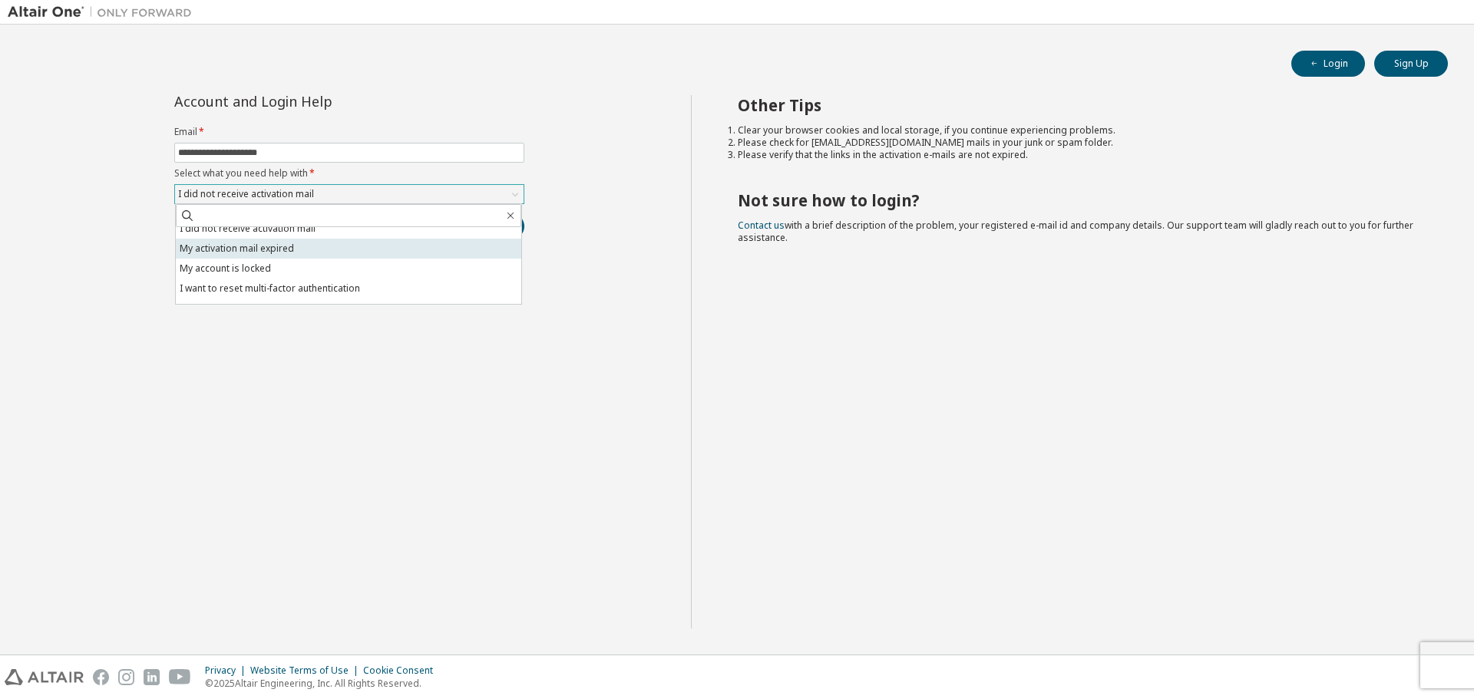
scroll to position [43, 0]
click at [404, 259] on li "My account is locked" at bounding box center [348, 254] width 345 height 20
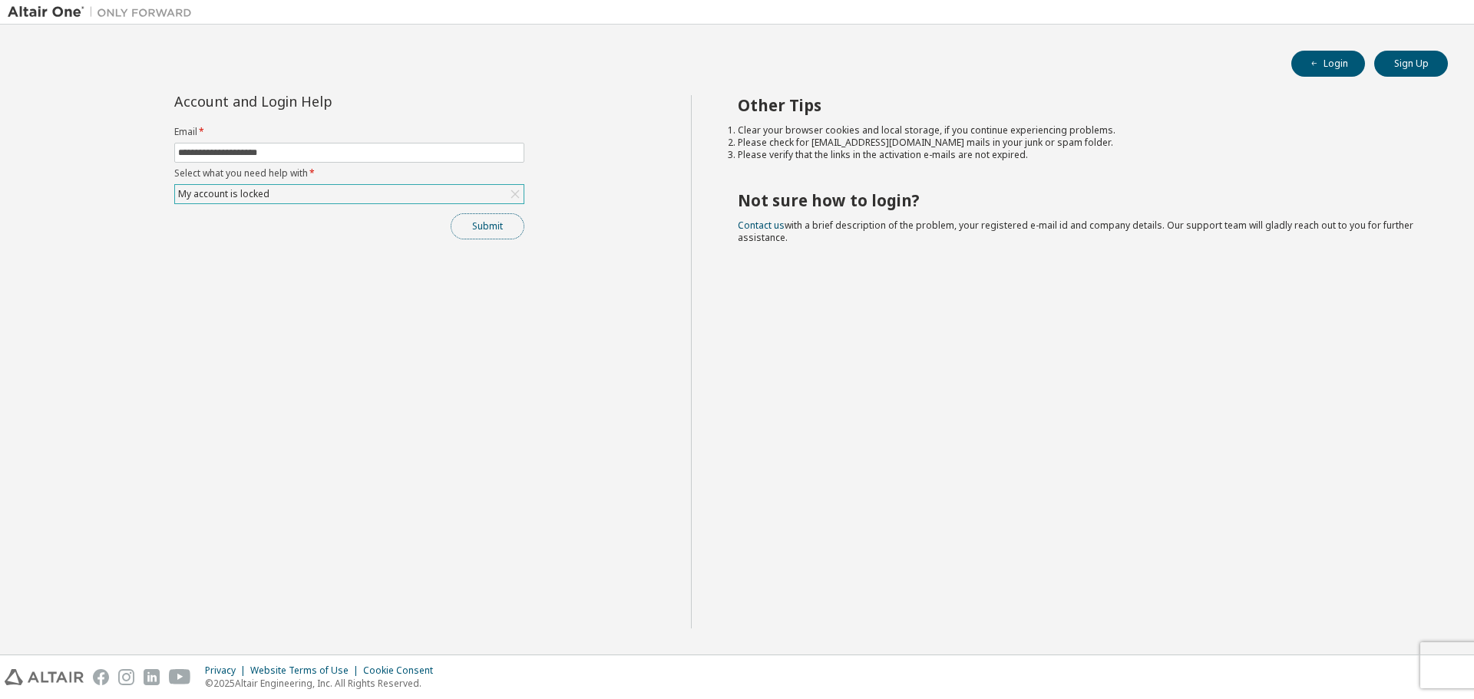
click at [484, 226] on button "Submit" at bounding box center [488, 226] width 74 height 26
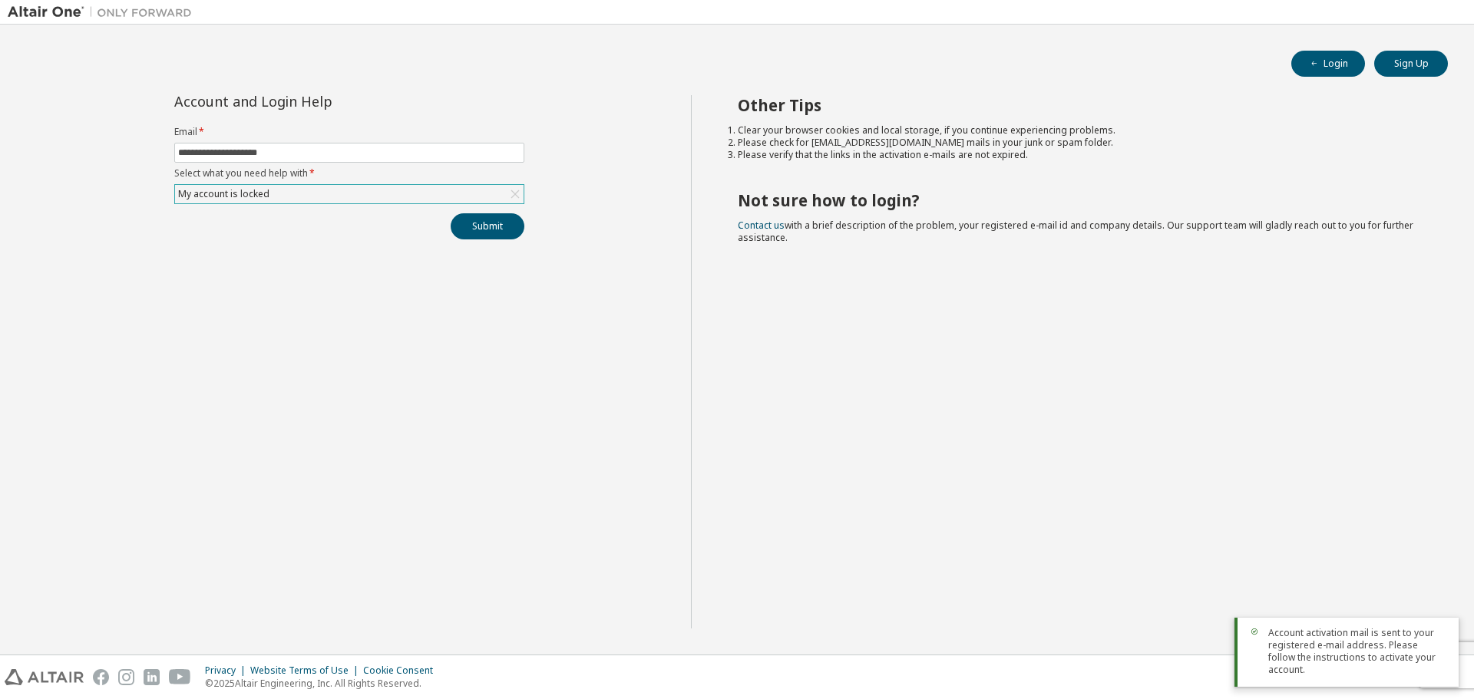
click at [401, 196] on div "My account is locked" at bounding box center [349, 194] width 348 height 18
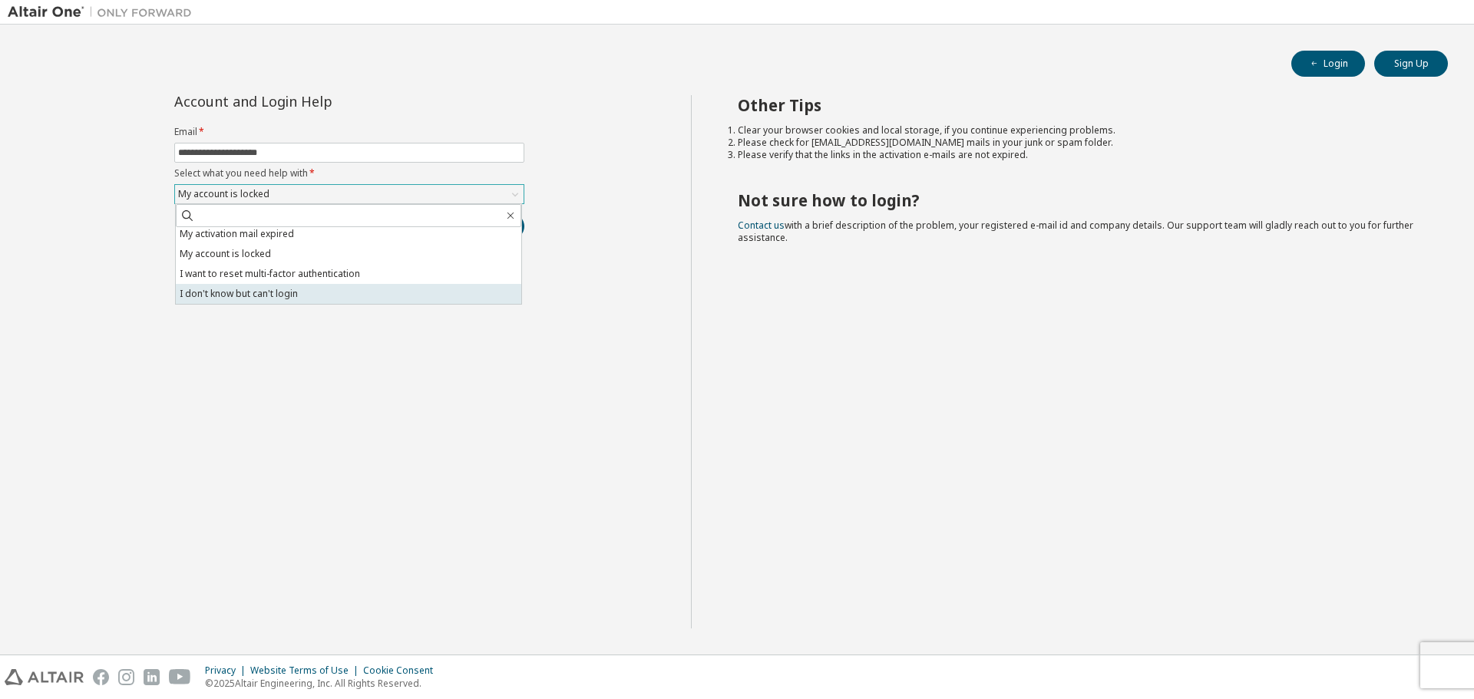
click at [357, 294] on li "I don't know but can't login" at bounding box center [348, 294] width 345 height 20
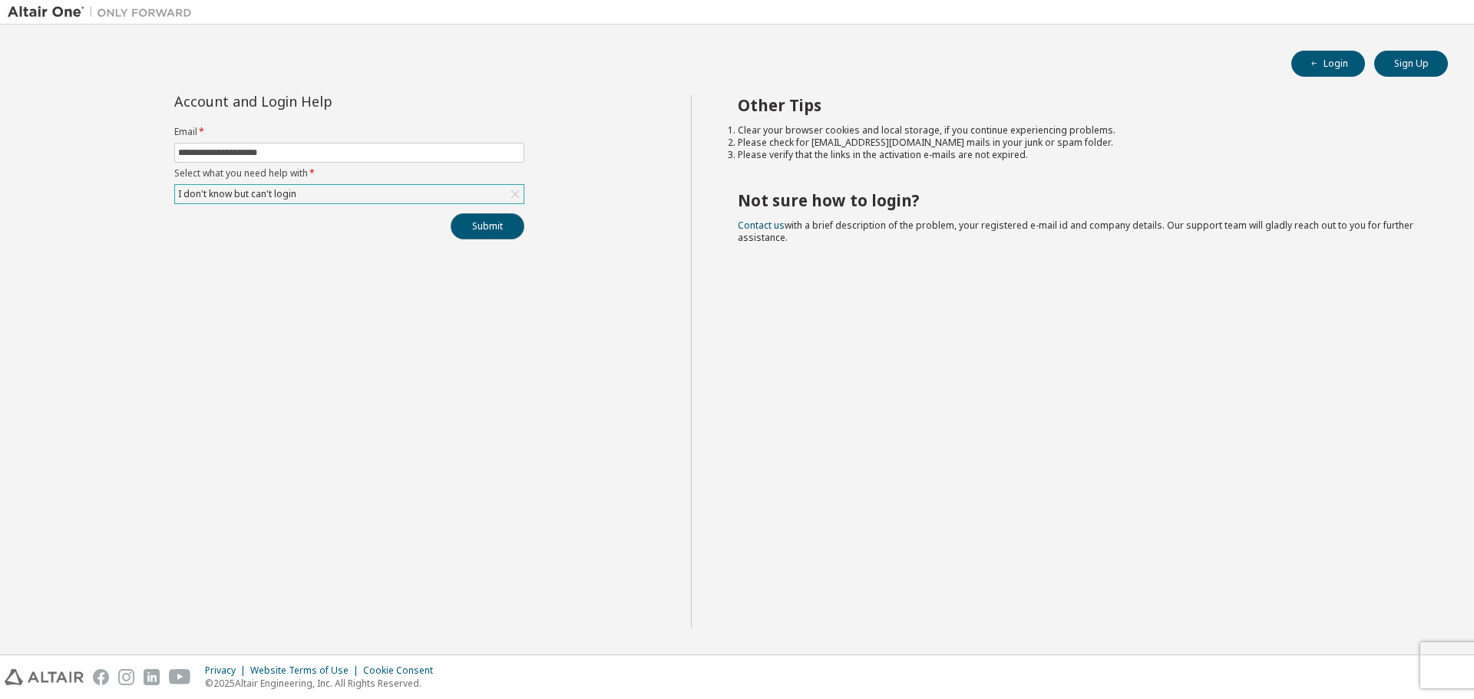
click at [481, 231] on button "Submit" at bounding box center [488, 226] width 74 height 26
click at [375, 190] on div "I don't know but can't login" at bounding box center [349, 194] width 348 height 18
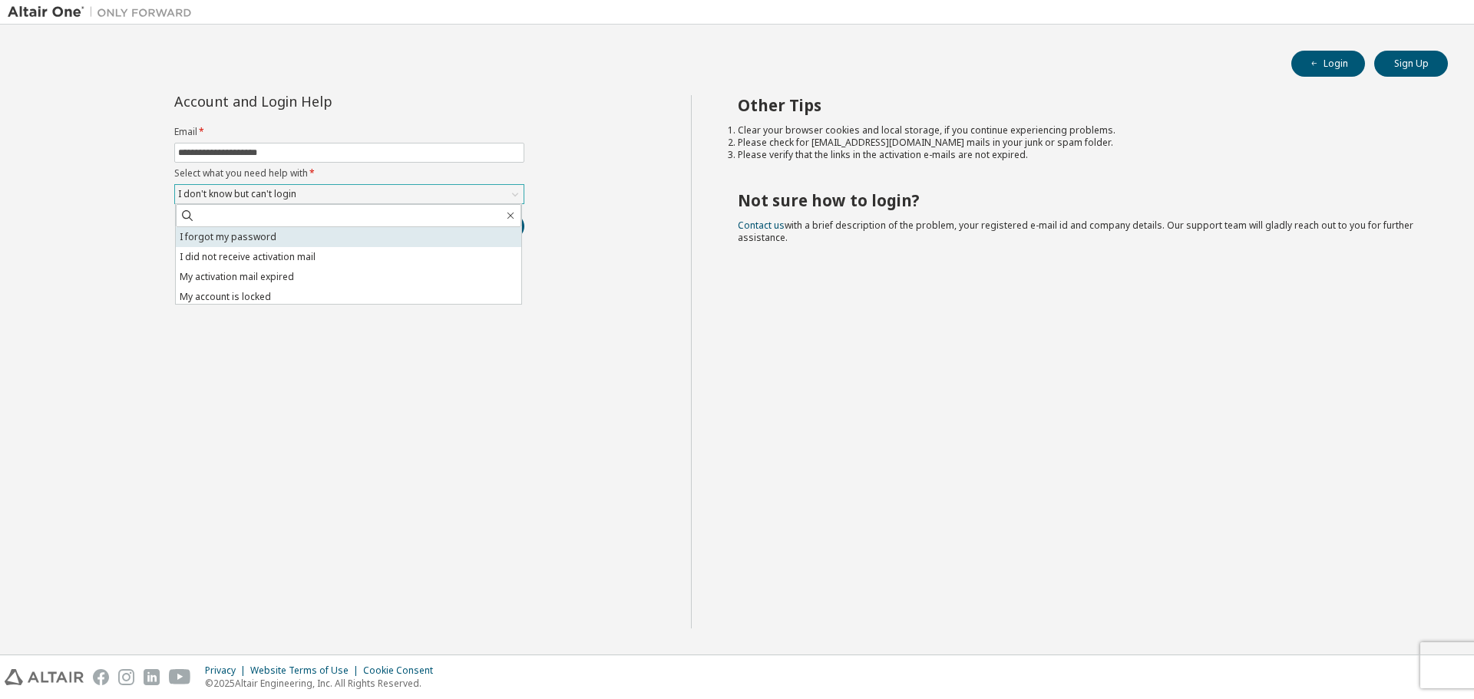
click at [376, 244] on li "I forgot my password" at bounding box center [348, 237] width 345 height 20
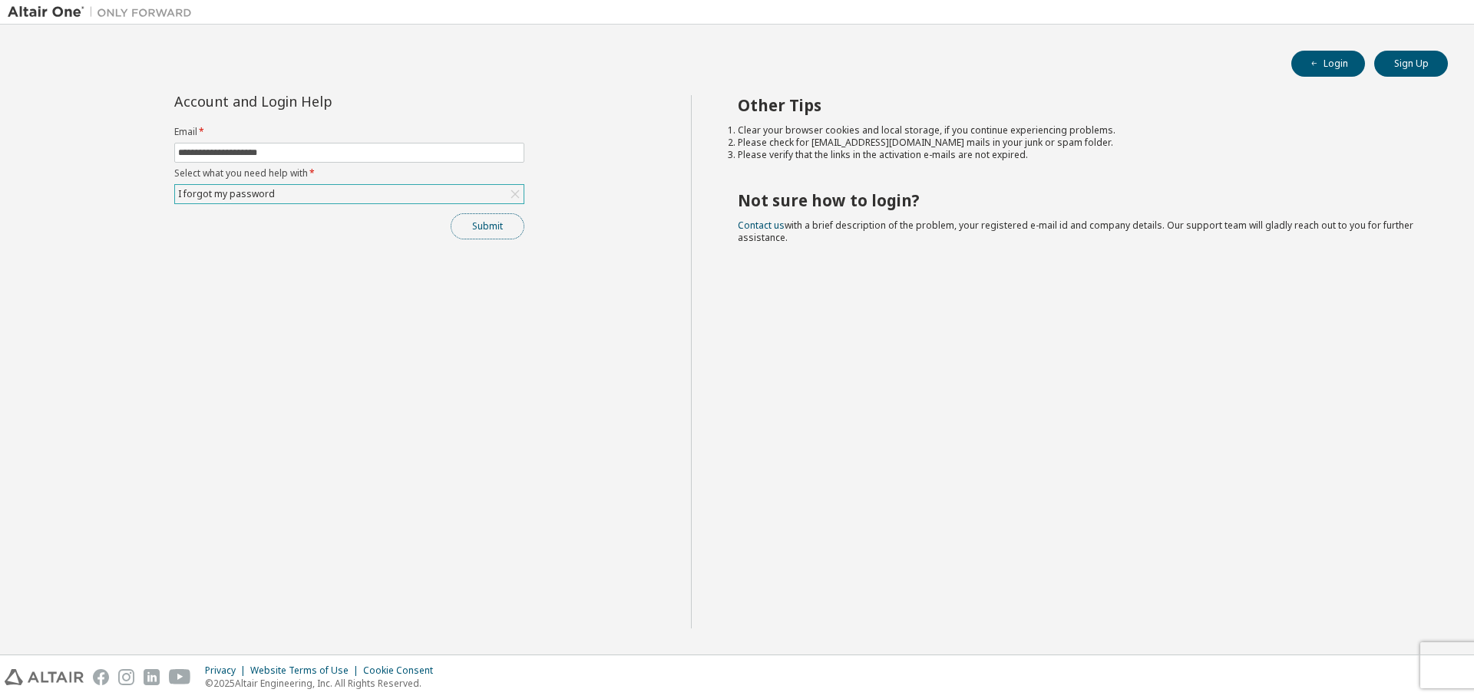
click at [469, 225] on button "Submit" at bounding box center [488, 226] width 74 height 26
click at [327, 151] on input "**********" at bounding box center [349, 153] width 342 height 12
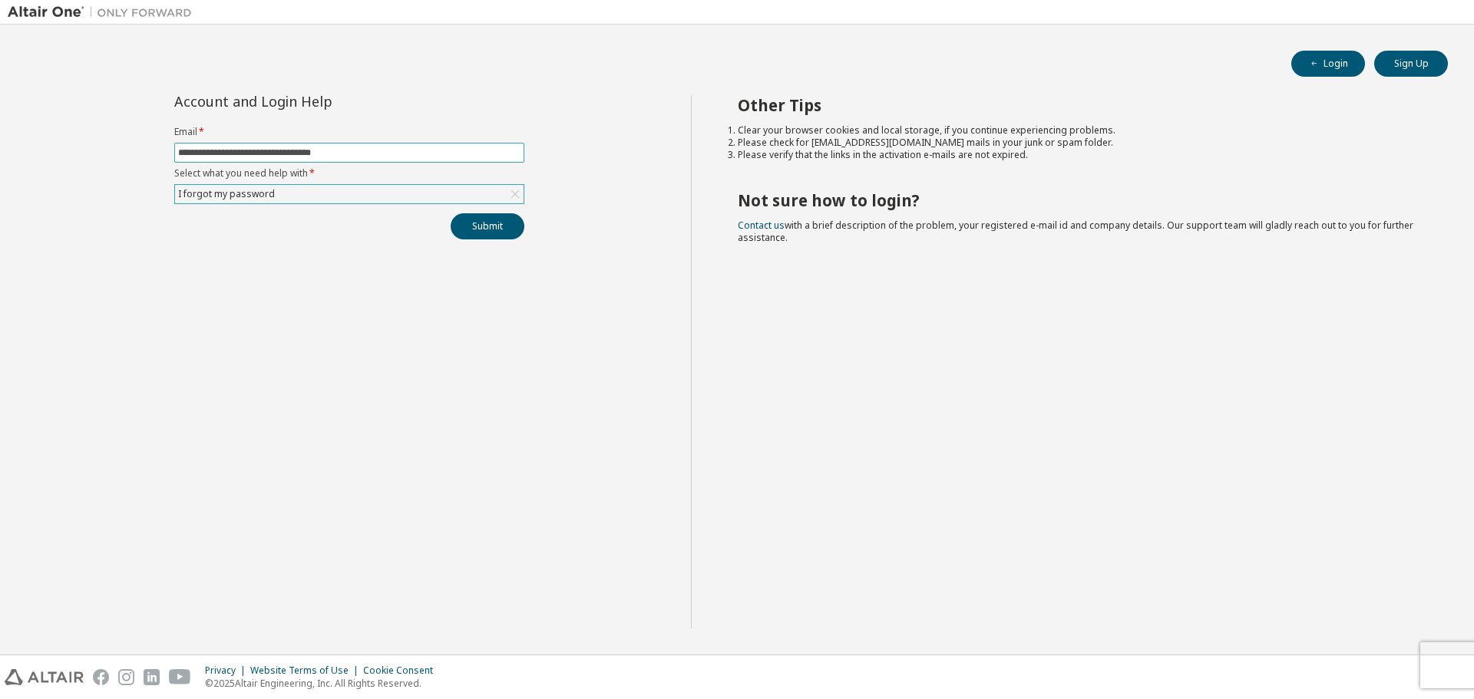
type input "**********"
click at [390, 188] on div "I forgot my password" at bounding box center [349, 194] width 348 height 18
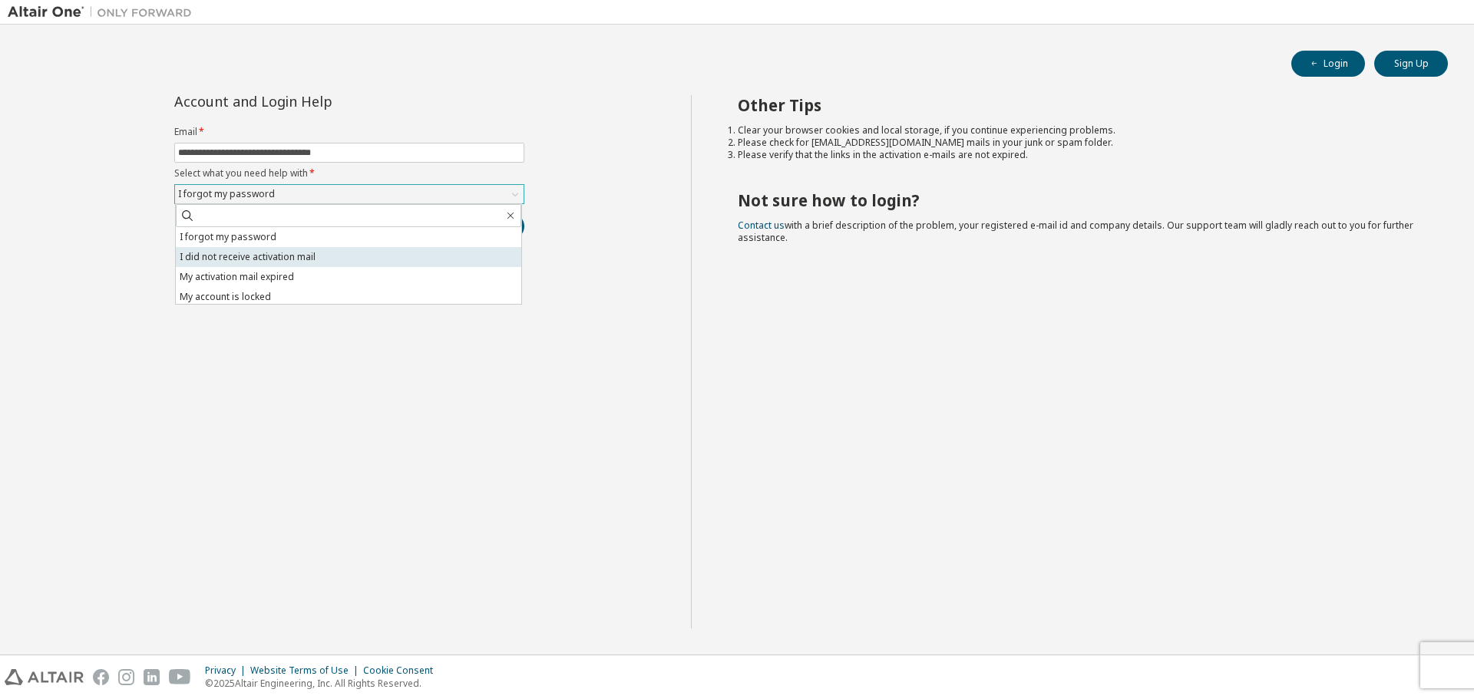
click at [331, 263] on li "I did not receive activation mail" at bounding box center [348, 257] width 345 height 20
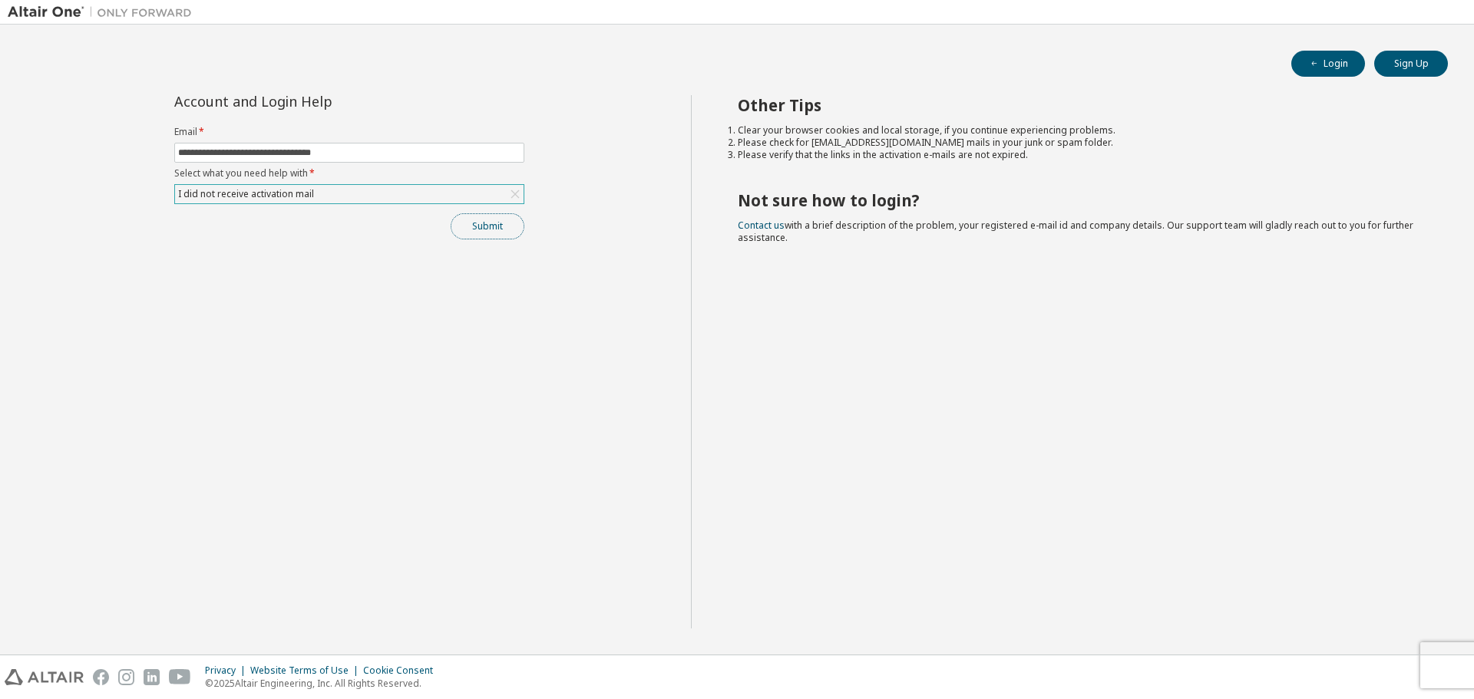
click at [490, 228] on button "Submit" at bounding box center [488, 226] width 74 height 26
click at [206, 155] on input "text" at bounding box center [349, 153] width 342 height 12
type input "**********"
click at [221, 195] on div "Click to select" at bounding box center [208, 194] width 60 height 12
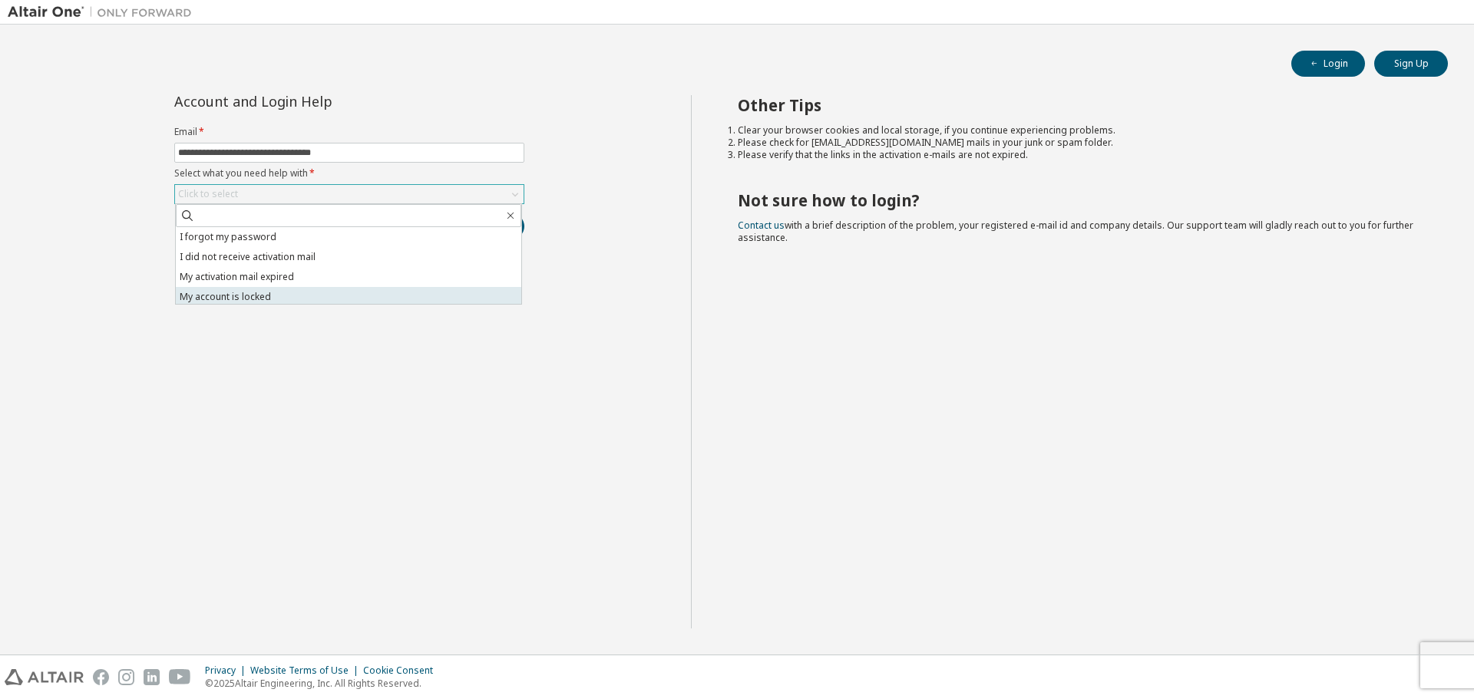
click at [314, 289] on li "My account is locked" at bounding box center [348, 297] width 345 height 20
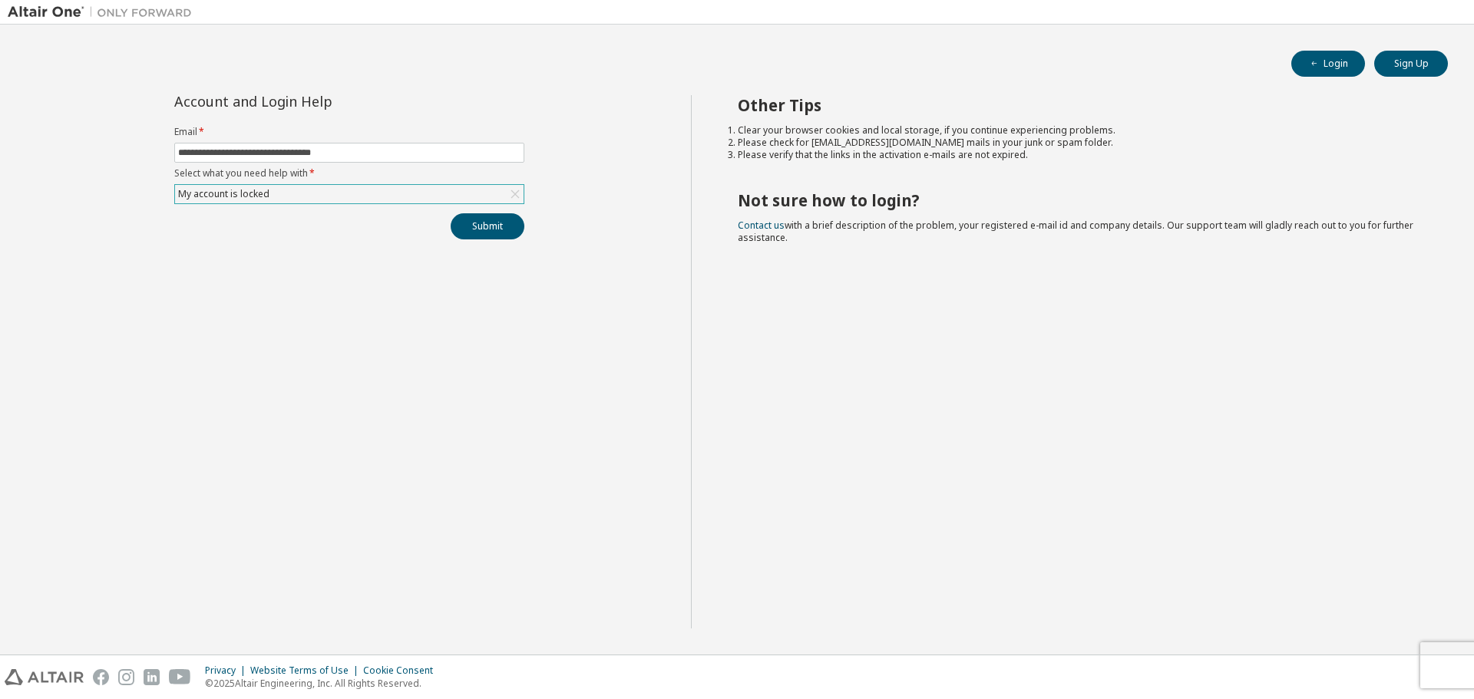
click at [477, 192] on div "My account is locked" at bounding box center [349, 194] width 348 height 18
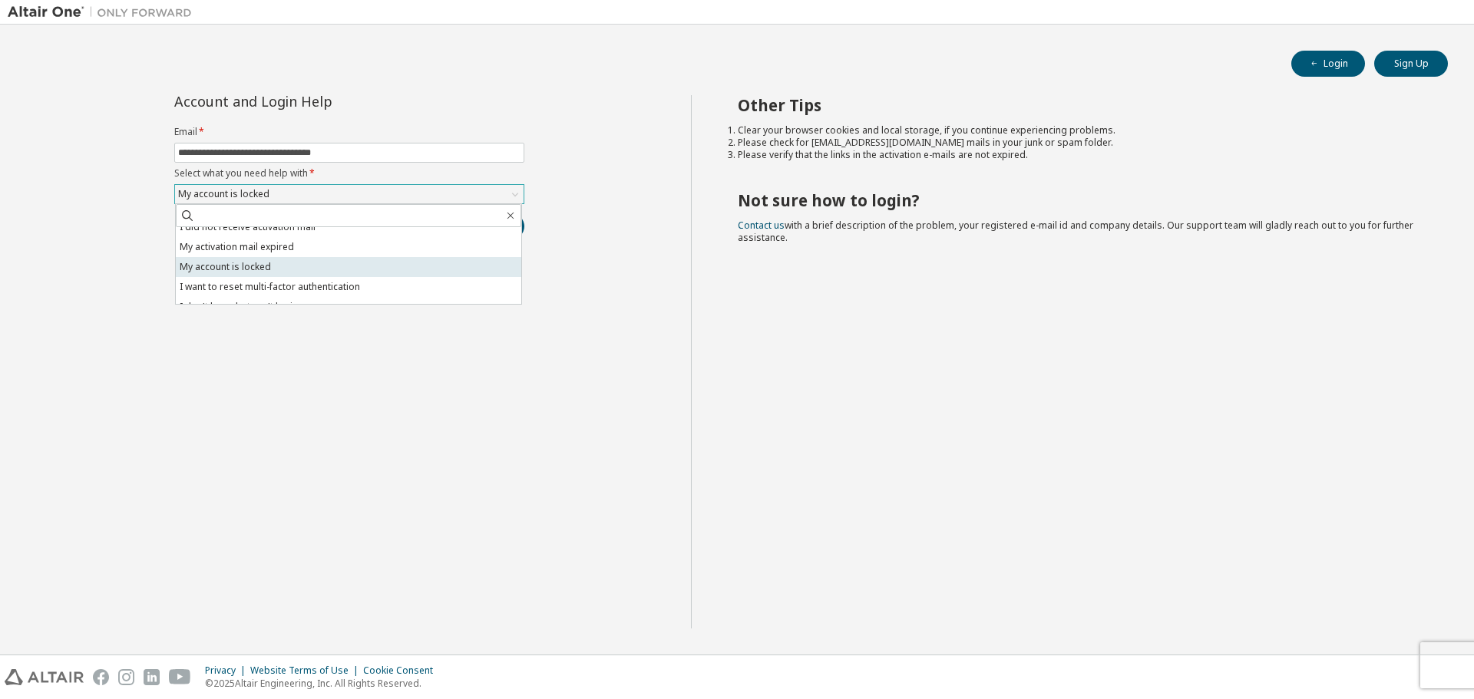
scroll to position [43, 0]
click at [332, 286] on li "I don't know but can't login" at bounding box center [348, 294] width 345 height 20
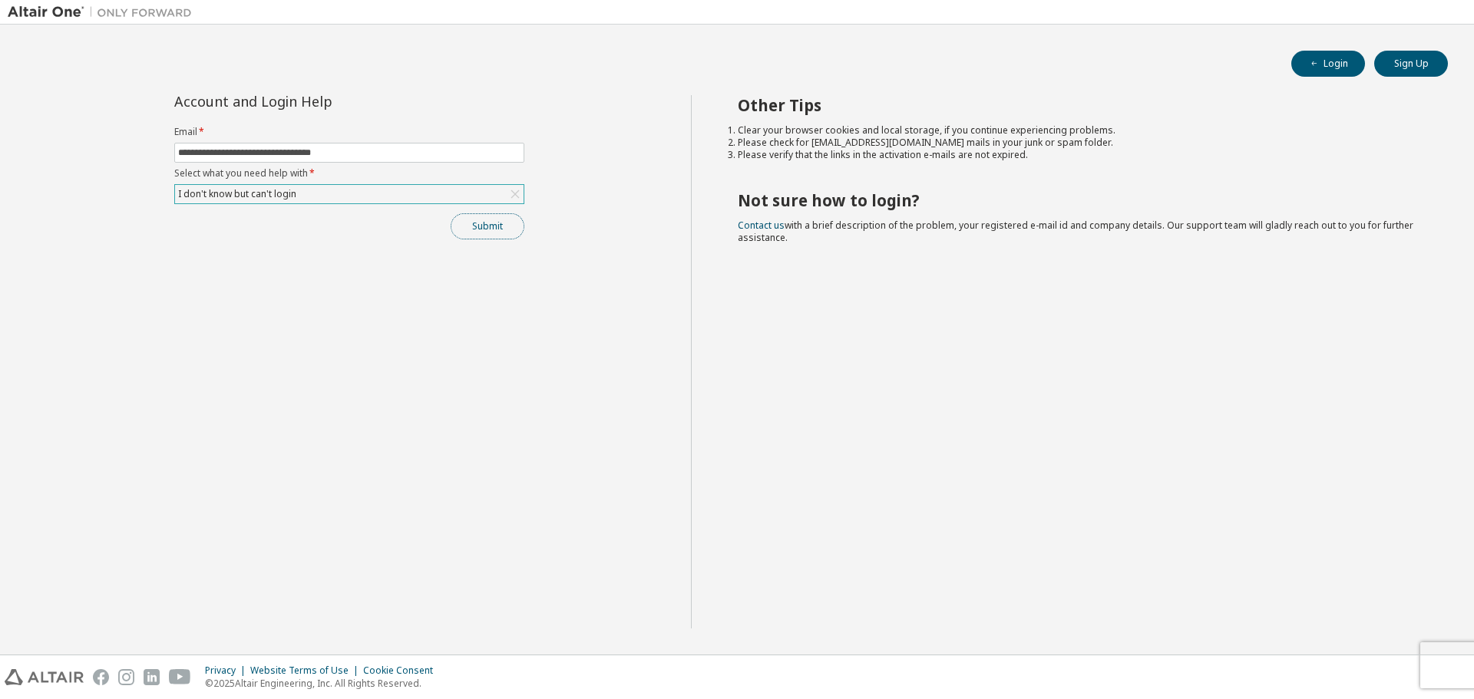
click at [491, 230] on button "Submit" at bounding box center [488, 226] width 74 height 26
